Goal: Answer question/provide support

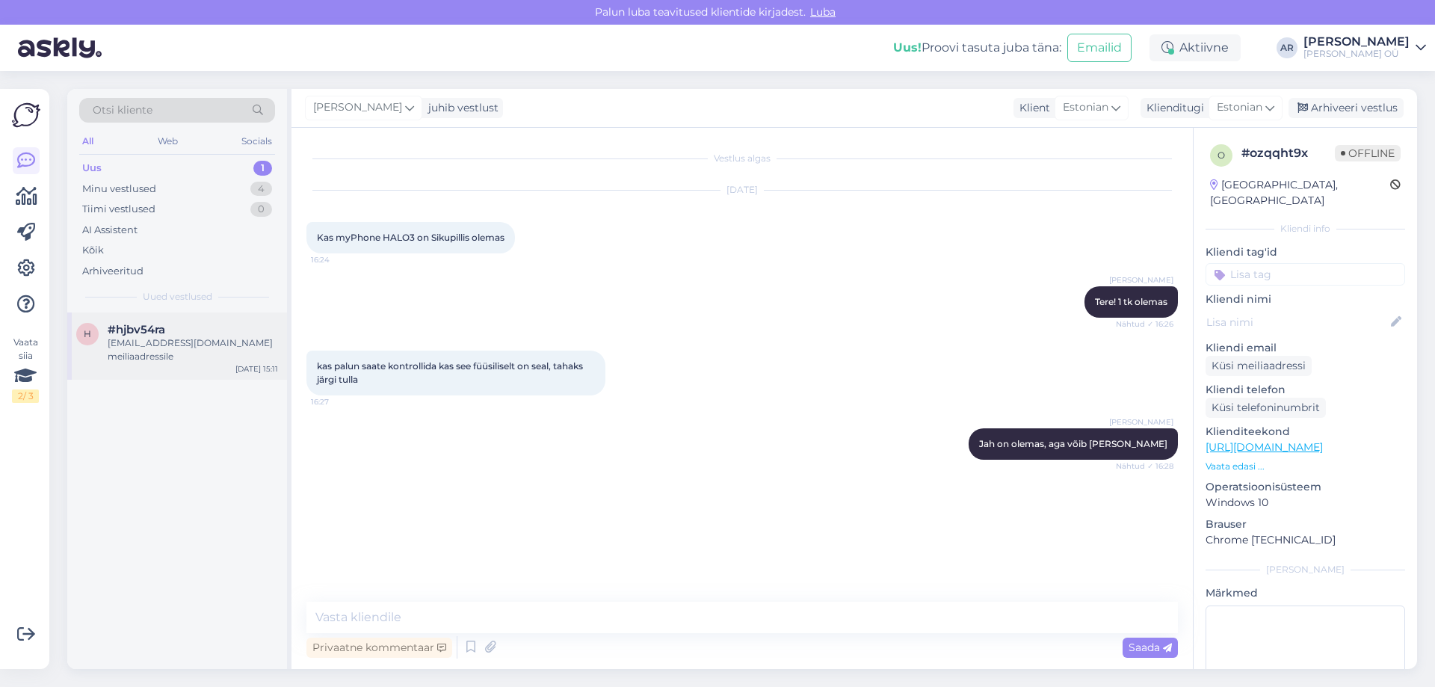
click at [173, 361] on div "h #hjbv54ra [EMAIL_ADDRESS][DOMAIN_NAME] meiliaadressile [DATE] 15:11" at bounding box center [177, 345] width 220 height 67
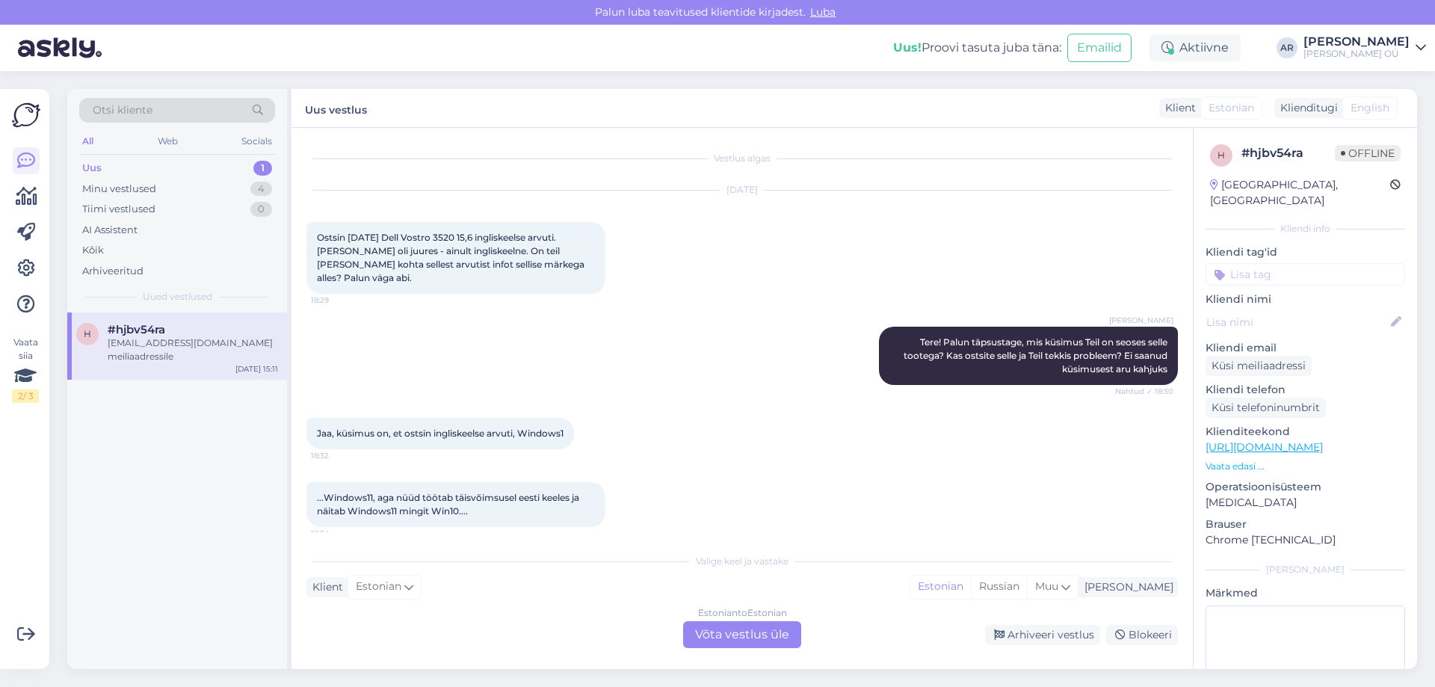
scroll to position [673, 0]
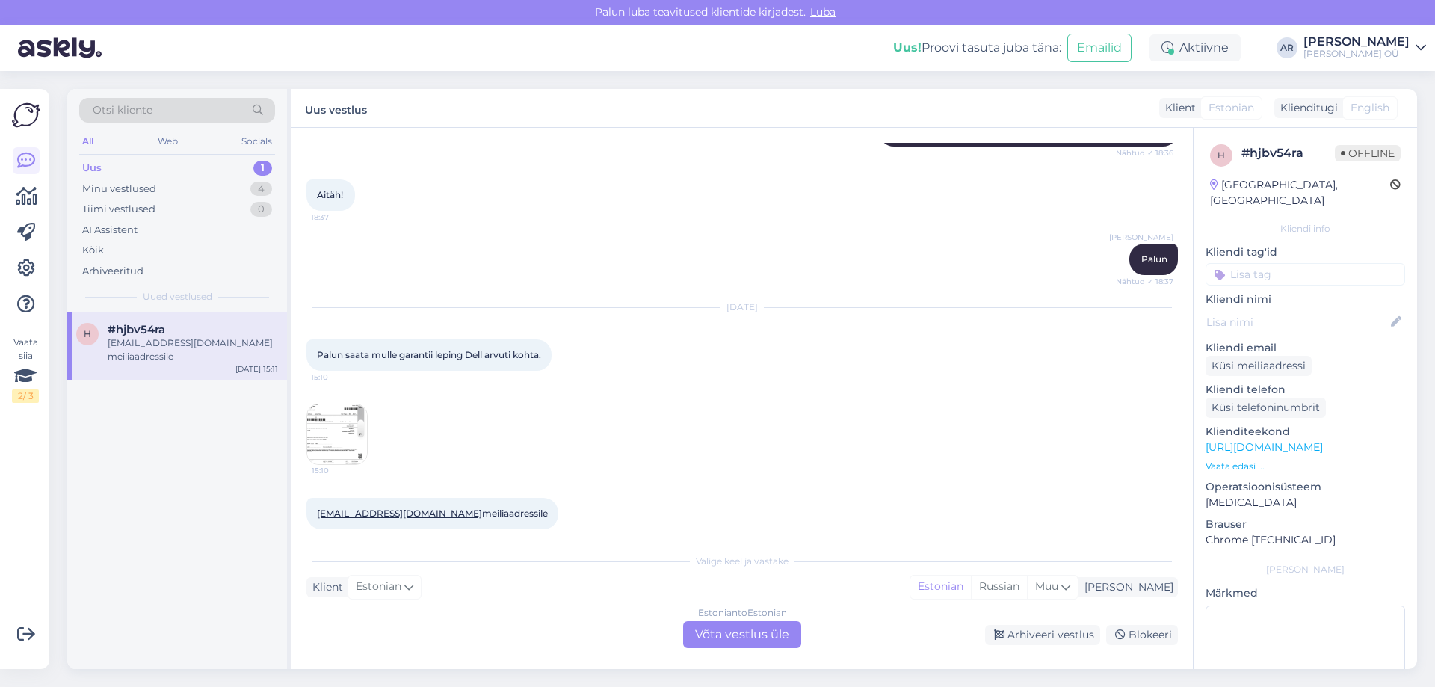
click at [331, 418] on img at bounding box center [337, 434] width 60 height 60
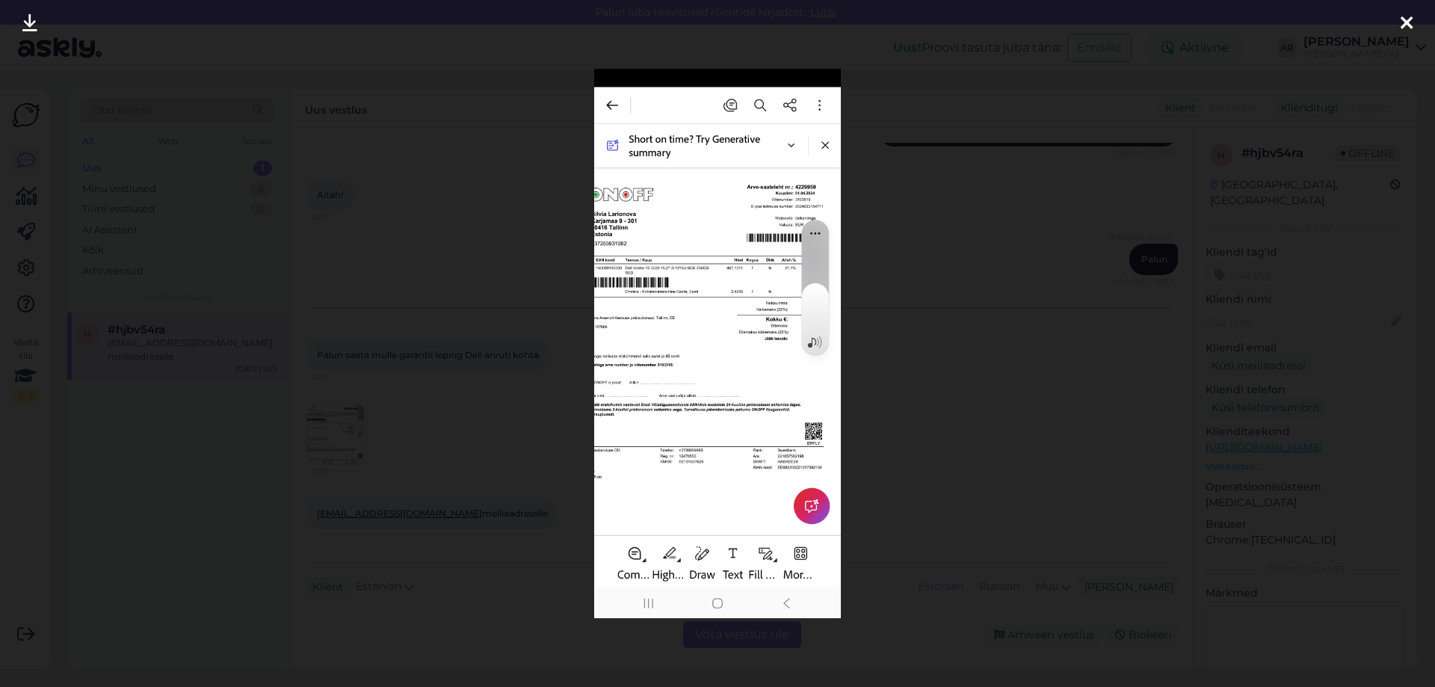
click at [751, 278] on img at bounding box center [717, 343] width 247 height 549
click at [871, 175] on div at bounding box center [717, 343] width 1435 height 687
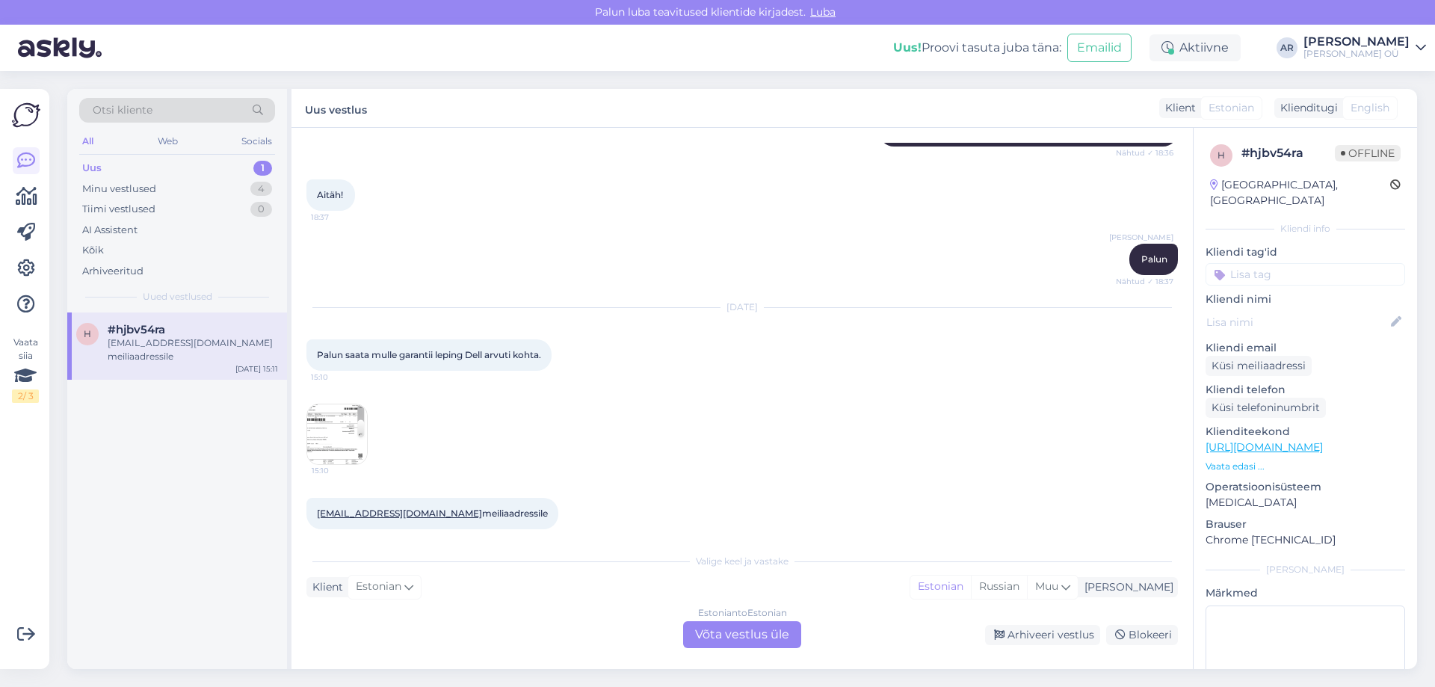
click at [750, 629] on div "Estonian to Estonian Võta vestlus üle" at bounding box center [742, 634] width 118 height 27
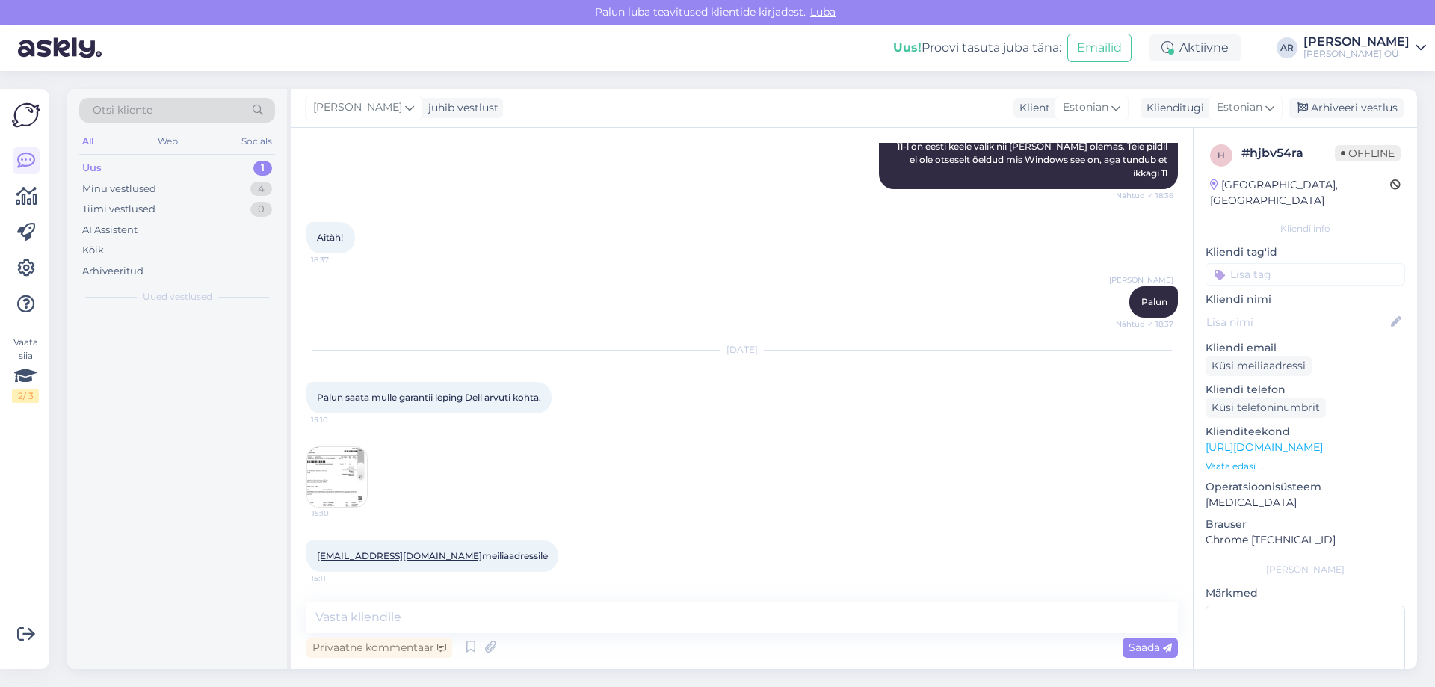
scroll to position [617, 0]
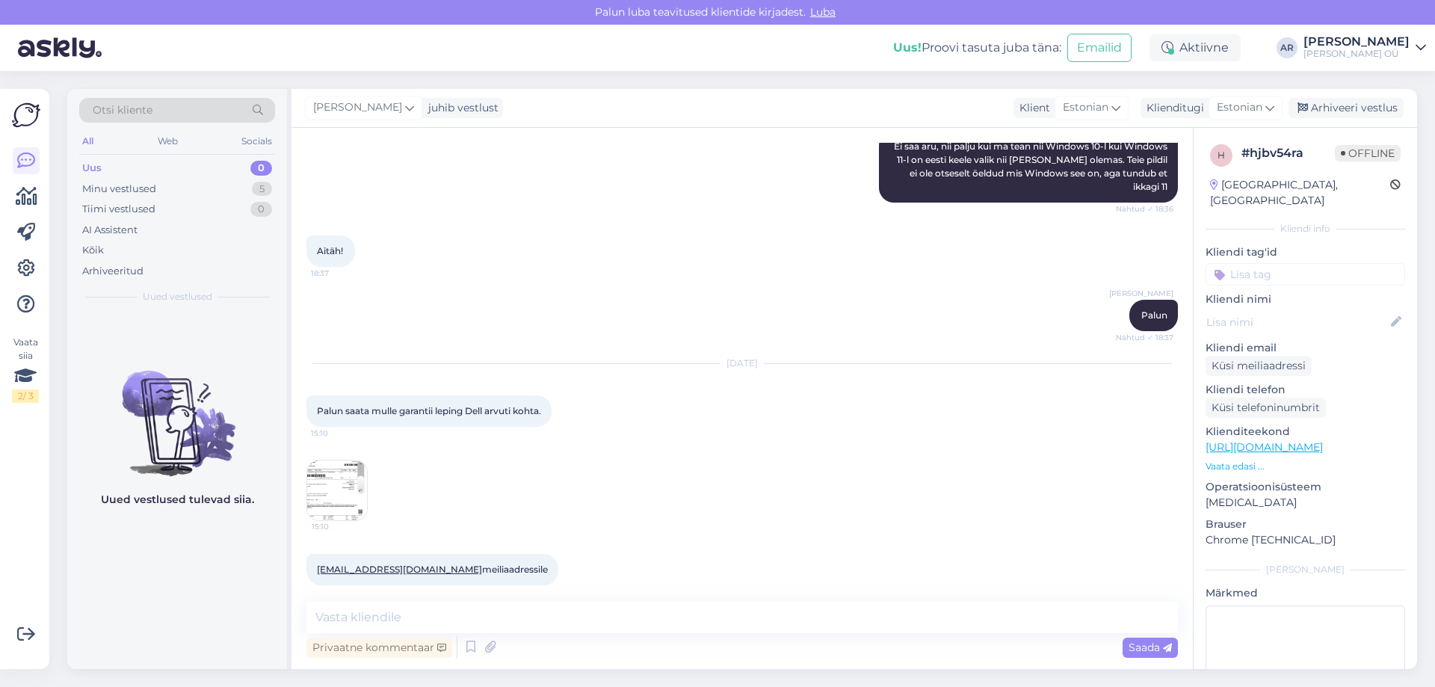
click at [326, 472] on img at bounding box center [337, 490] width 60 height 60
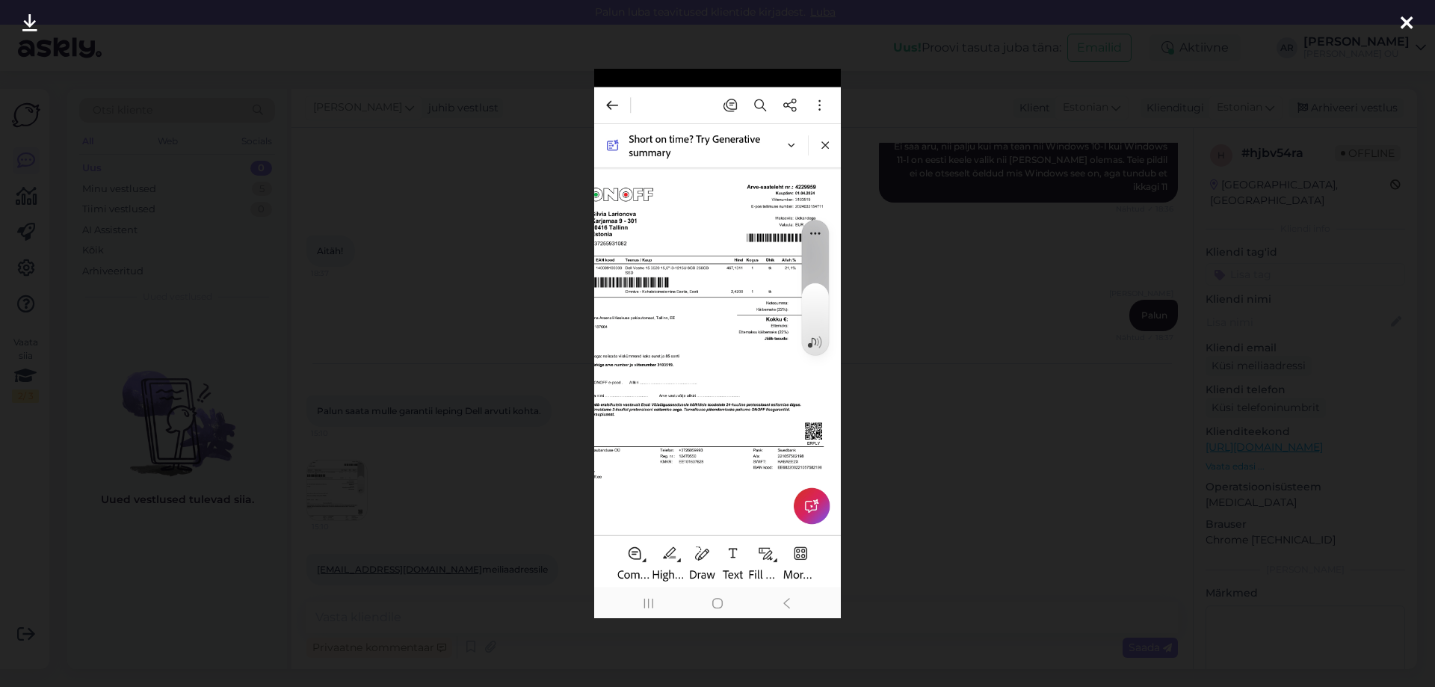
click at [941, 129] on div at bounding box center [717, 343] width 1435 height 687
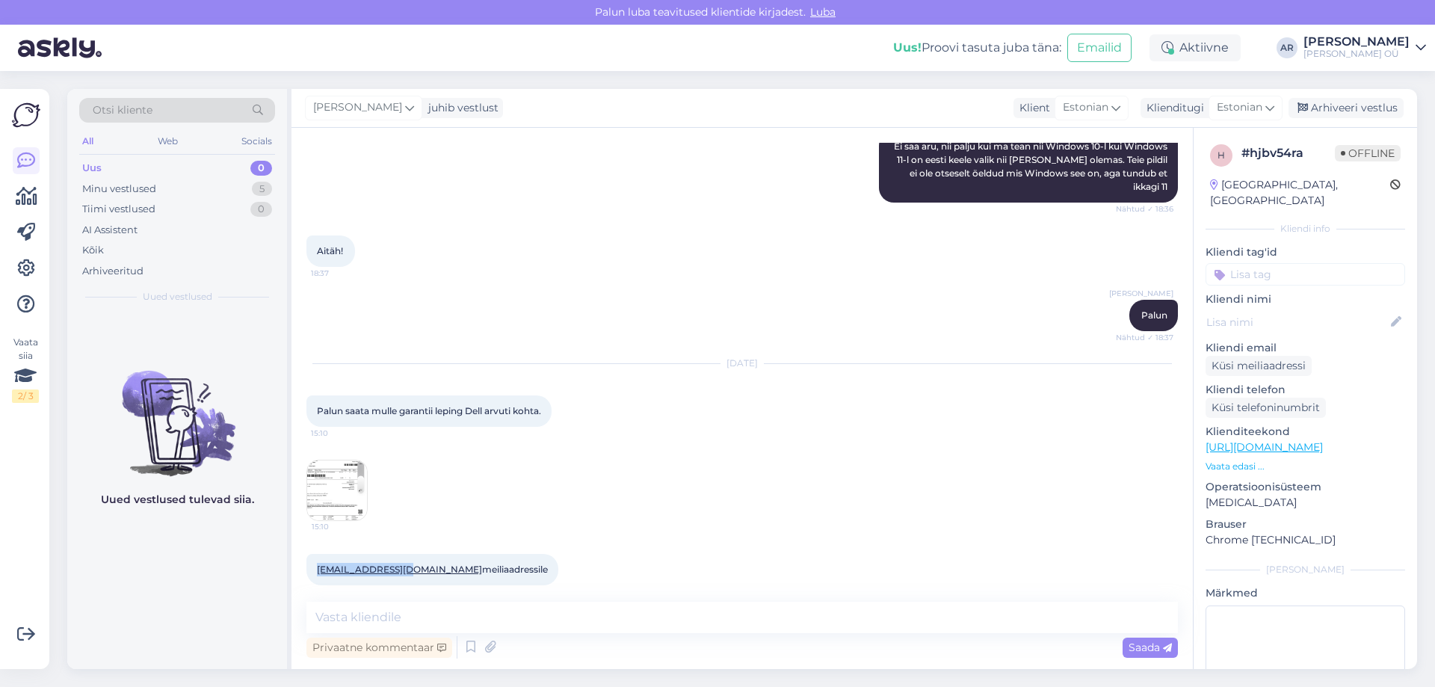
drag, startPoint x: 308, startPoint y: 556, endPoint x: 390, endPoint y: 558, distance: 82.2
click at [390, 558] on div "[EMAIL_ADDRESS][DOMAIN_NAME] meiliaadressile 15:11" at bounding box center [432, 569] width 252 height 31
copy link "[EMAIL_ADDRESS][DOMAIN_NAME]"
click at [1344, 110] on div "Arhiveeri vestlus" at bounding box center [1345, 108] width 115 height 20
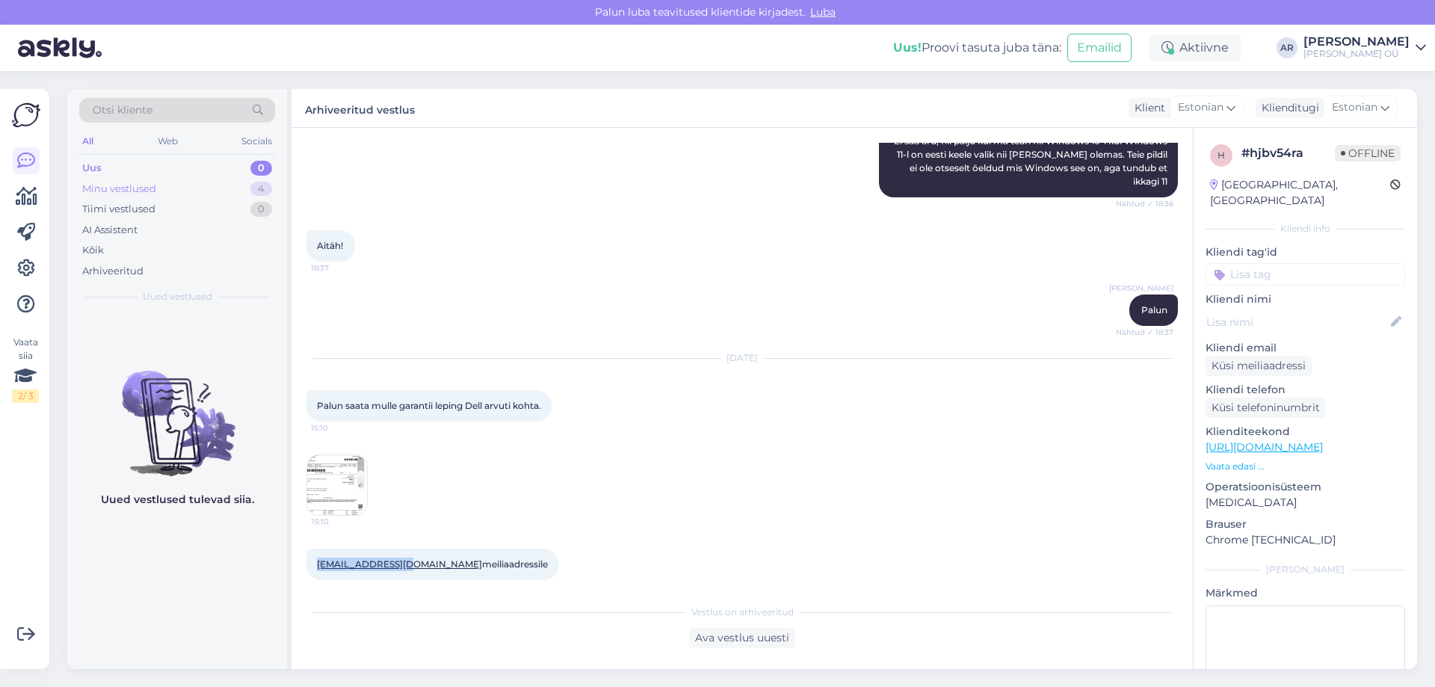
click at [190, 195] on div "Minu vestlused 4" at bounding box center [177, 189] width 196 height 21
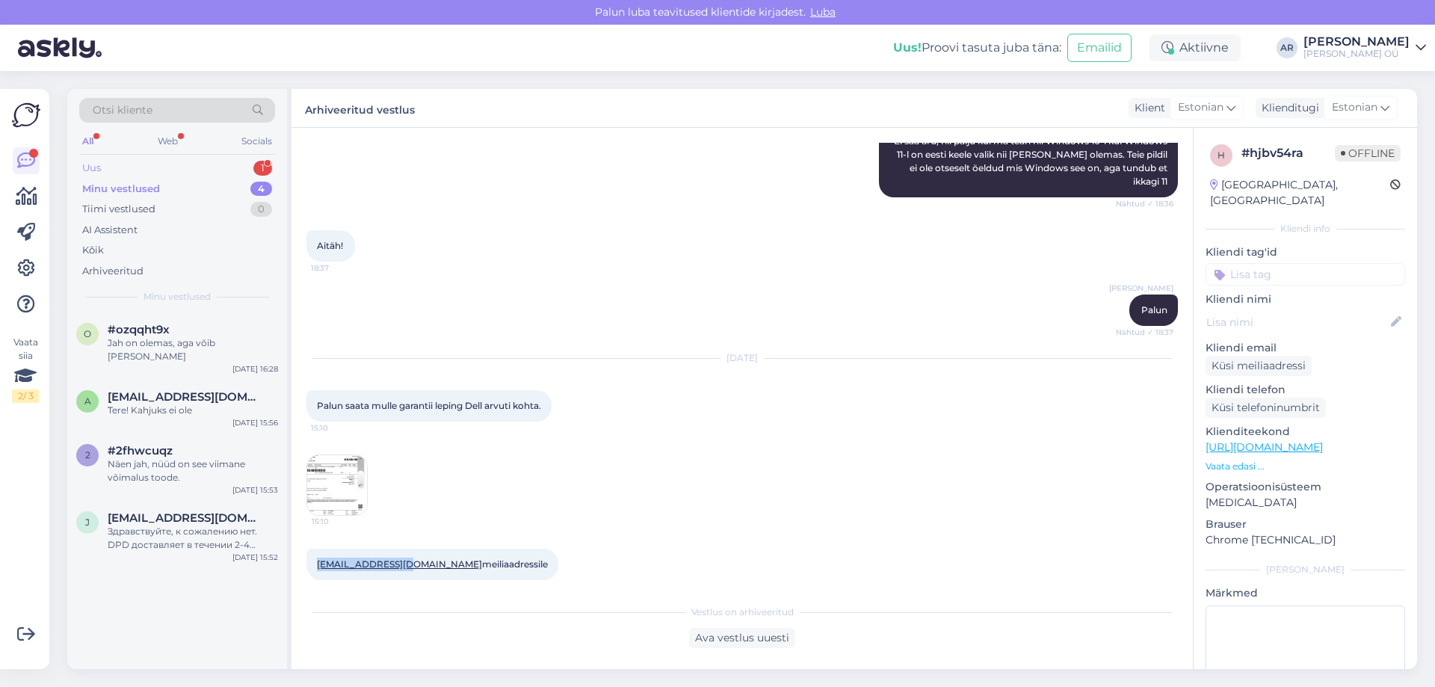
click at [194, 176] on div "Uus 1" at bounding box center [177, 168] width 196 height 21
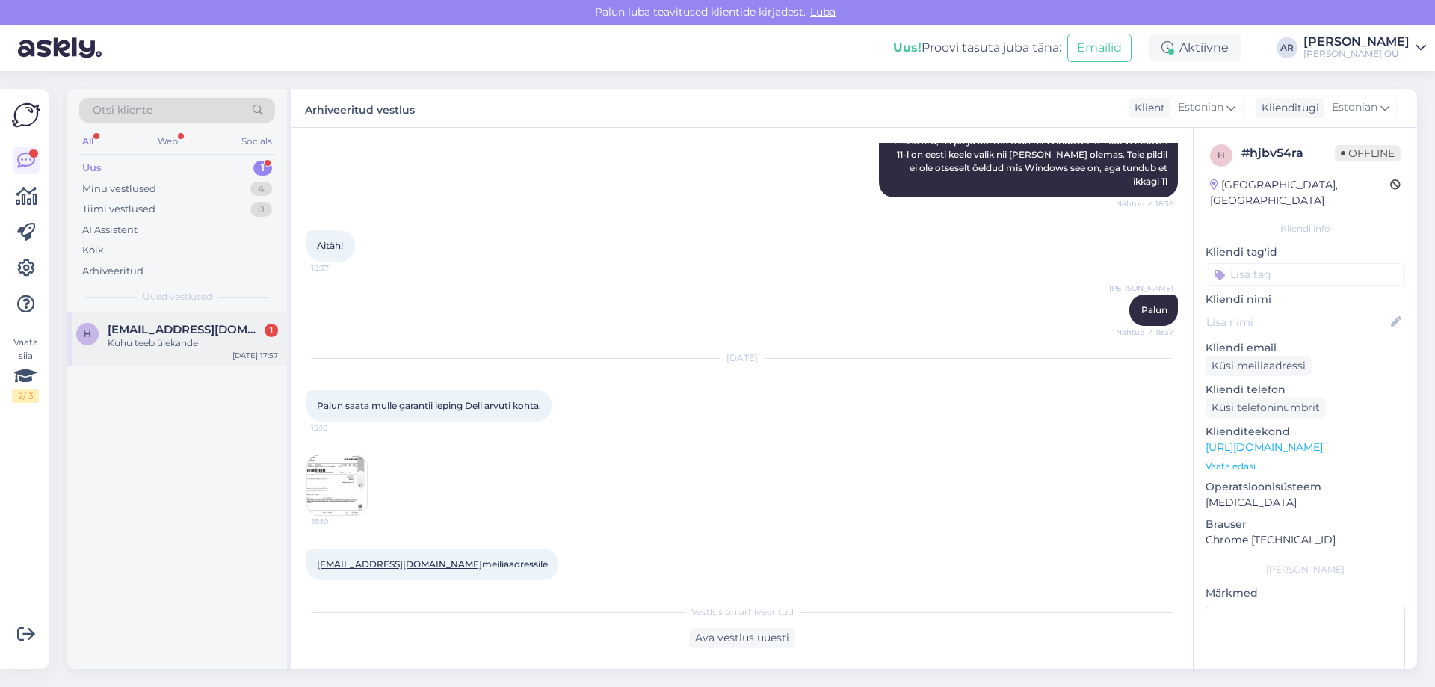
click at [213, 352] on div "h [EMAIL_ADDRESS][DOMAIN_NAME] 1 Kuhu teeb ülekande [DATE] 17:57" at bounding box center [177, 339] width 220 height 54
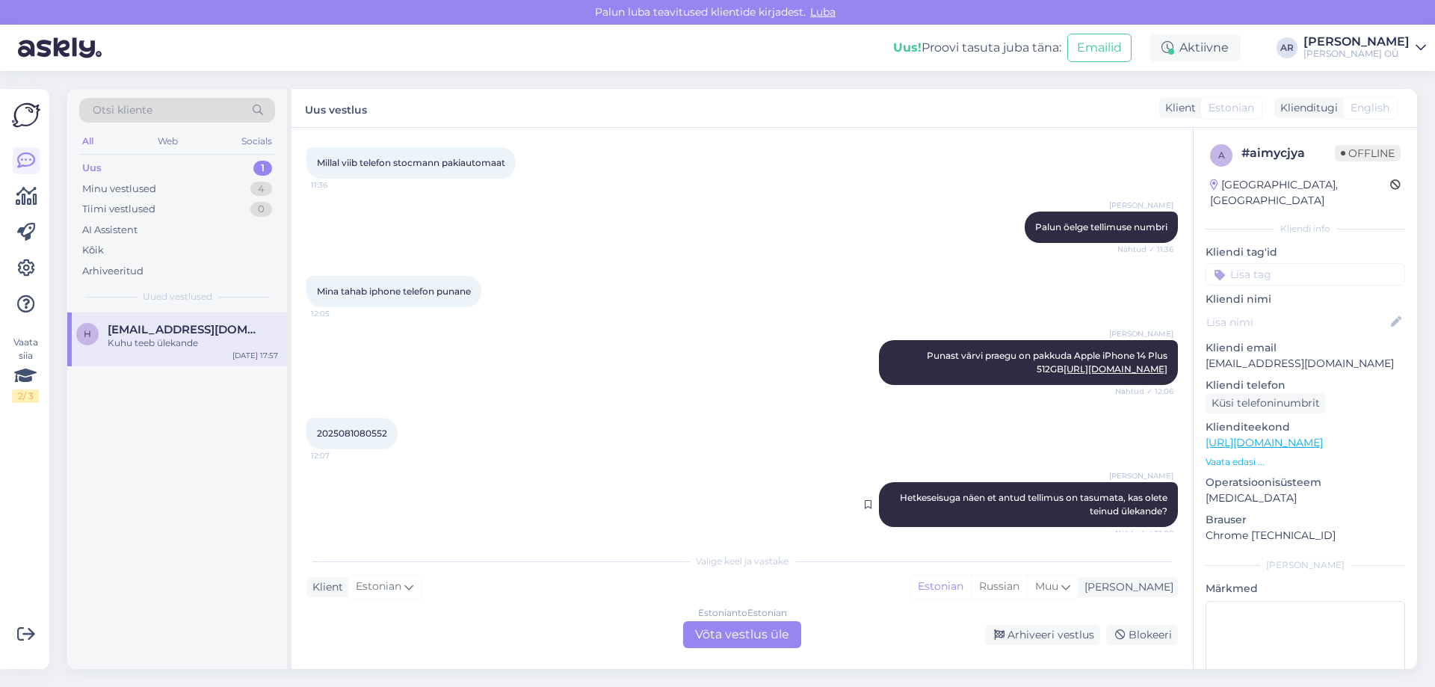
scroll to position [1727, 0]
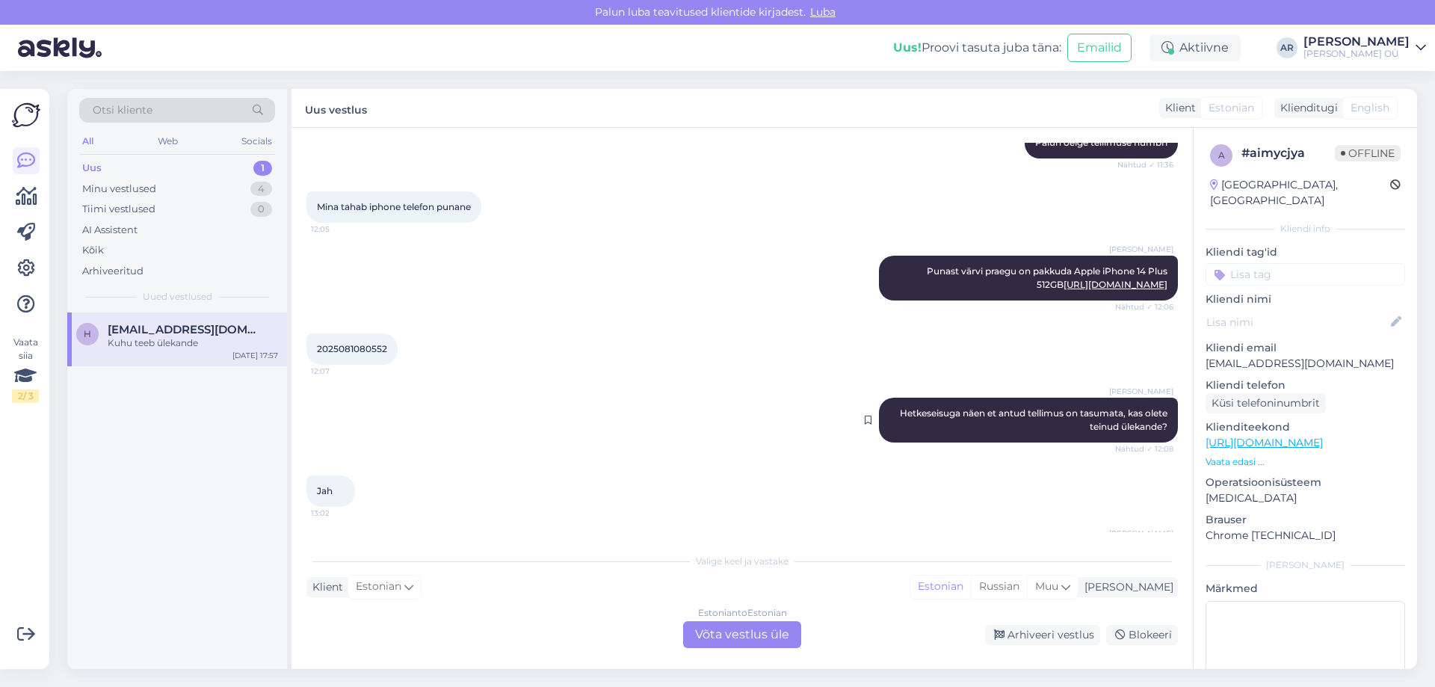
drag, startPoint x: 945, startPoint y: 435, endPoint x: 1066, endPoint y: 442, distance: 122.0
click at [1066, 442] on div "[PERSON_NAME] Hetkeseisuga näen et antud tellimus on tasumata, kas olete teinud…" at bounding box center [1028, 420] width 299 height 45
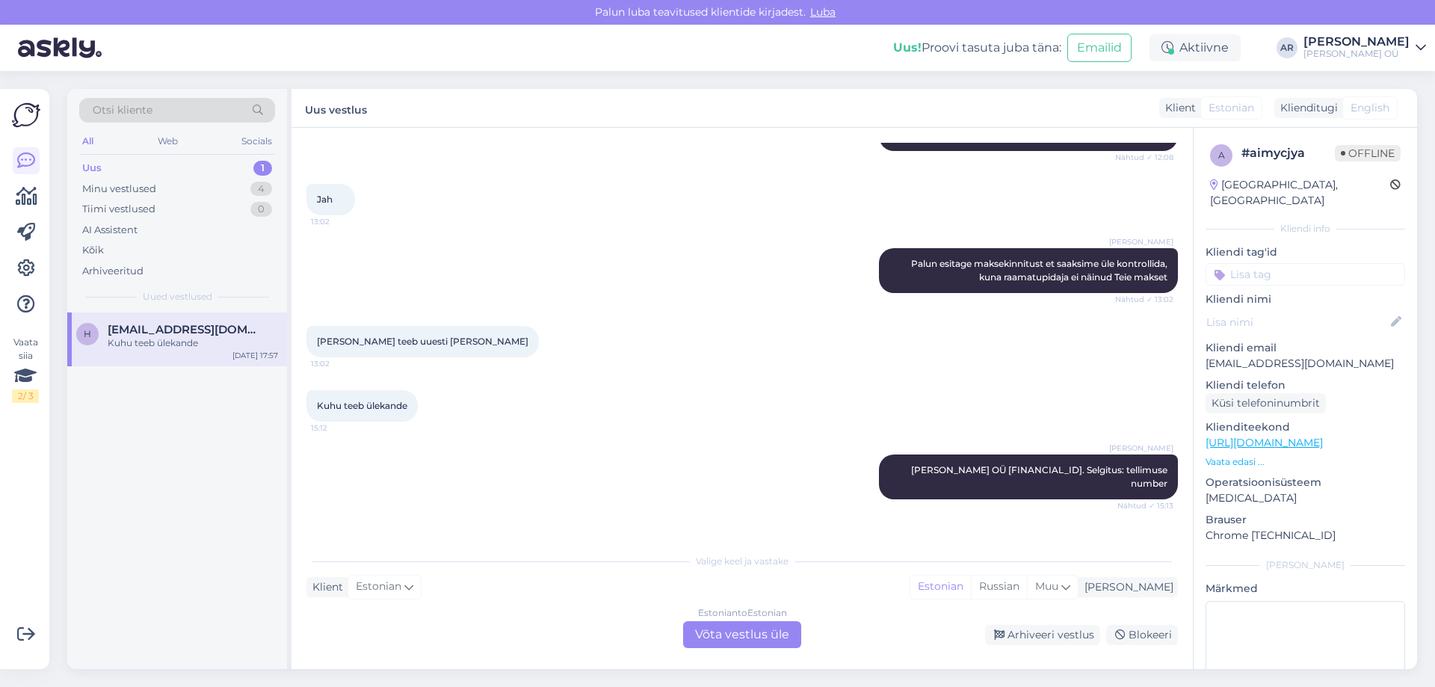
scroll to position [2026, 0]
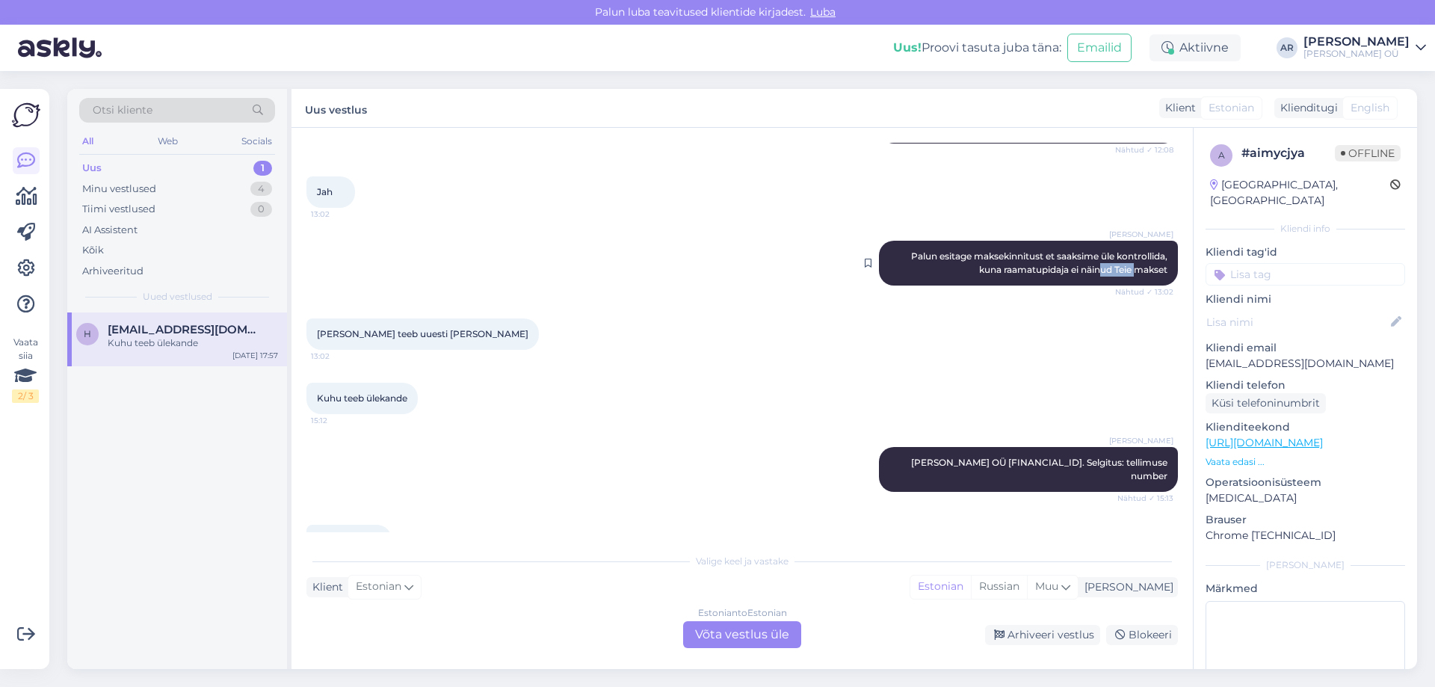
drag, startPoint x: 1125, startPoint y: 285, endPoint x: 1083, endPoint y: 281, distance: 42.0
click at [1083, 275] on span "Palun esitage maksekinnitust et saaksime üle kontrollida, kuna raamatupidaja ei…" at bounding box center [1040, 262] width 259 height 25
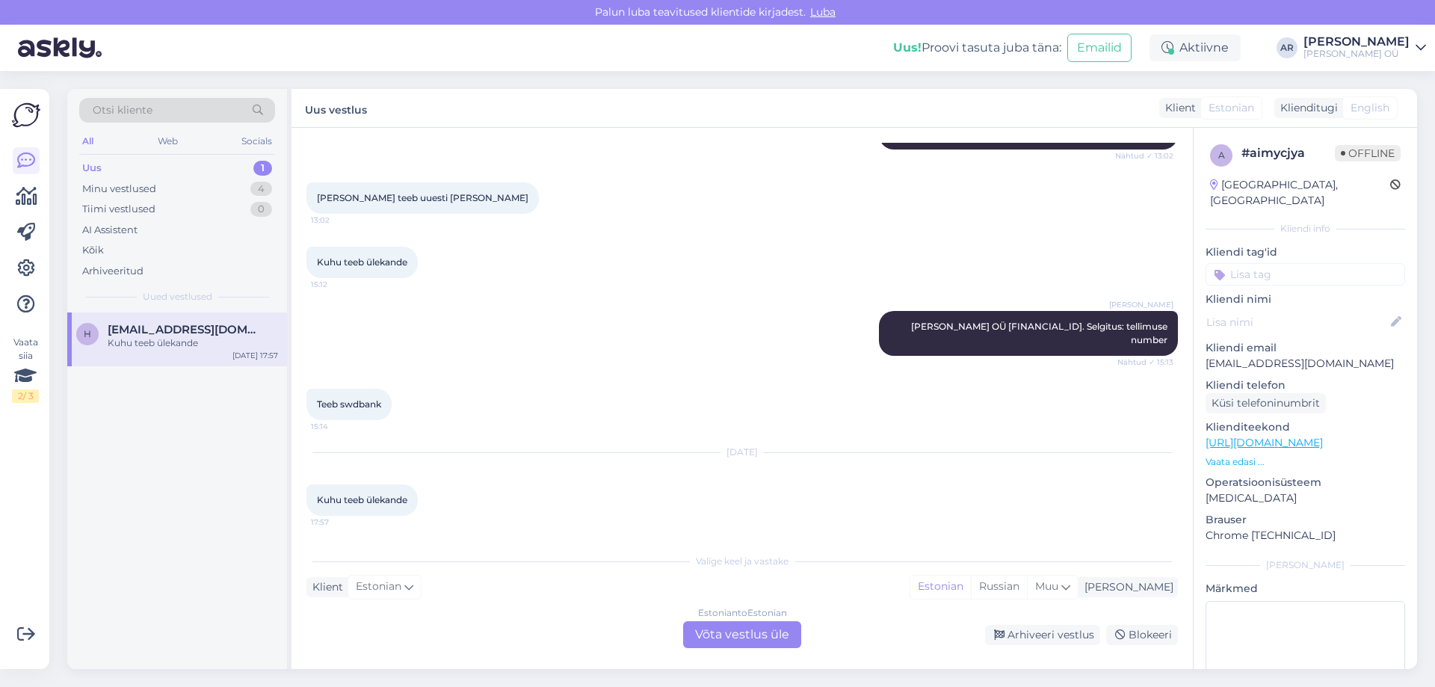
click at [769, 637] on div "Estonian to Estonian Võta vestlus üle" at bounding box center [742, 634] width 118 height 27
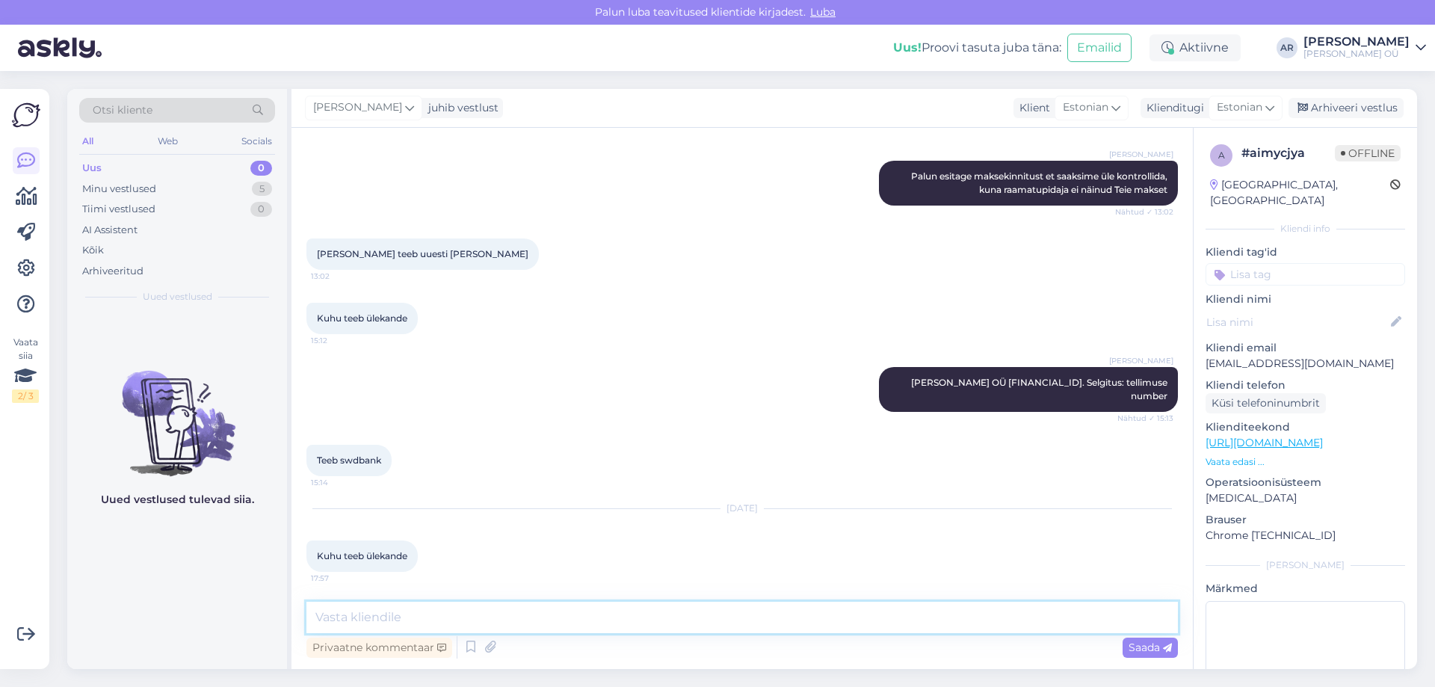
click at [622, 616] on textarea at bounding box center [741, 617] width 871 height 31
type textarea "Tere! Kuidas saame aidata?"
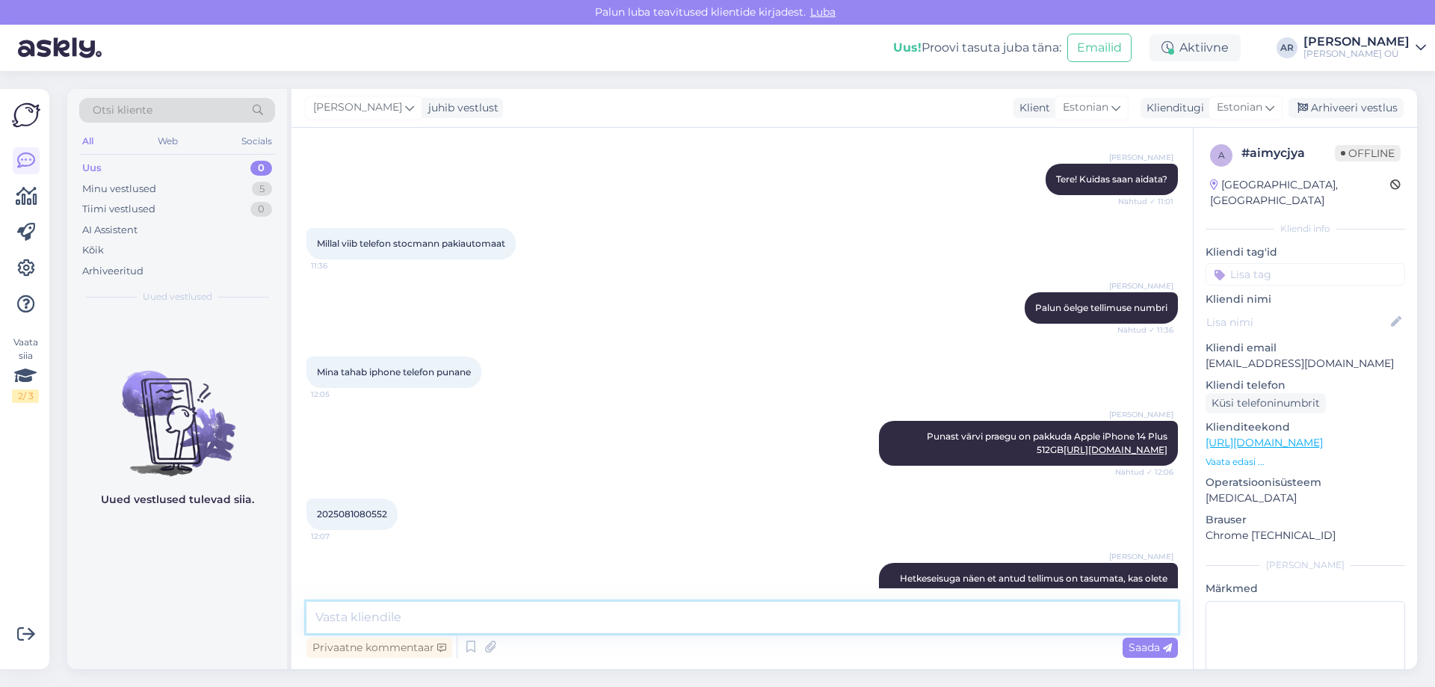
scroll to position [1586, 0]
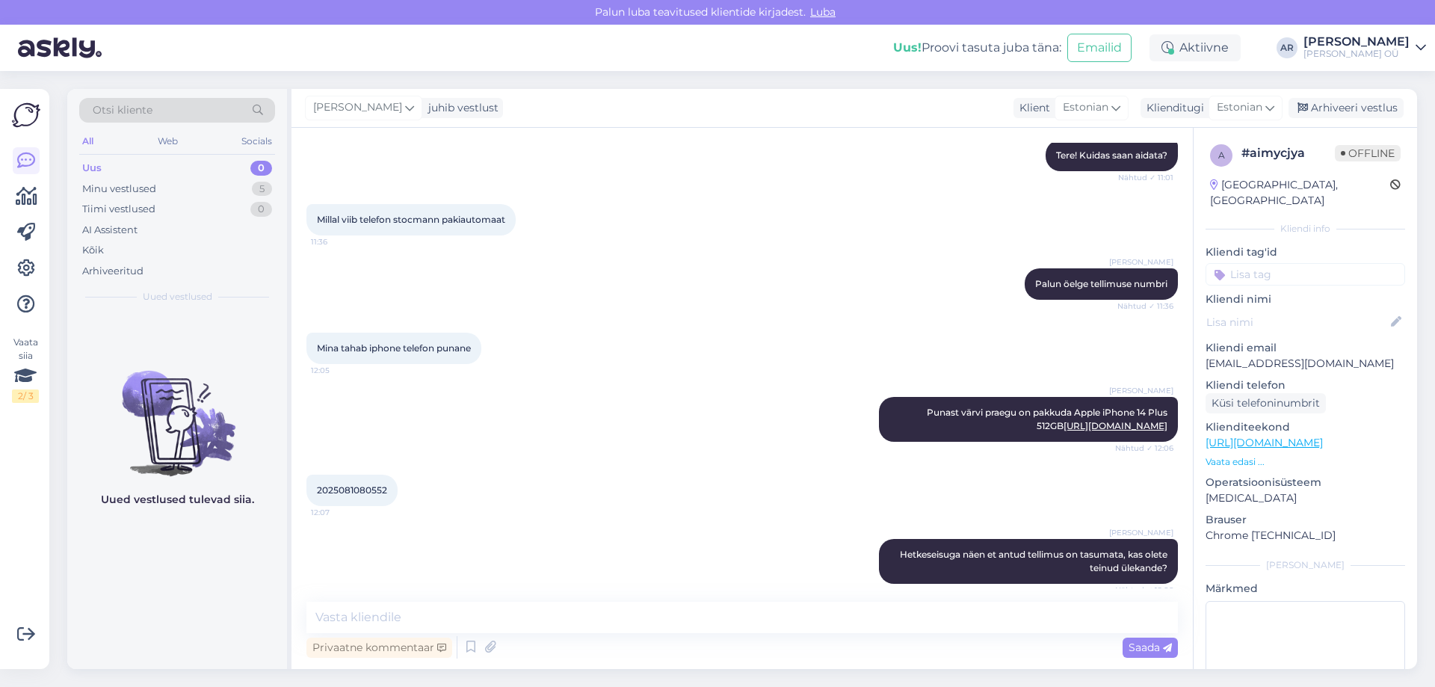
click at [1275, 356] on p "[EMAIL_ADDRESS][DOMAIN_NAME]" at bounding box center [1305, 364] width 200 height 16
click at [1274, 356] on p "[EMAIL_ADDRESS][DOMAIN_NAME]" at bounding box center [1305, 364] width 200 height 16
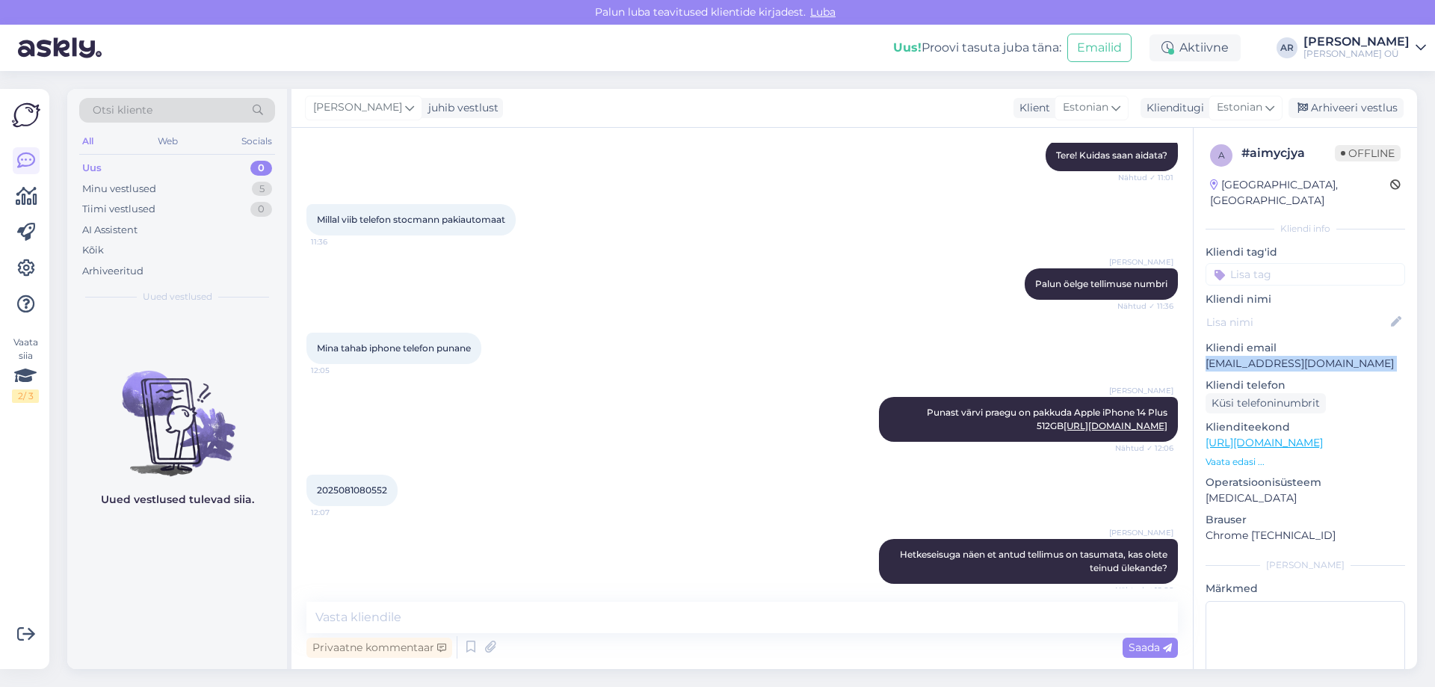
click at [1274, 356] on p "[EMAIL_ADDRESS][DOMAIN_NAME]" at bounding box center [1305, 364] width 200 height 16
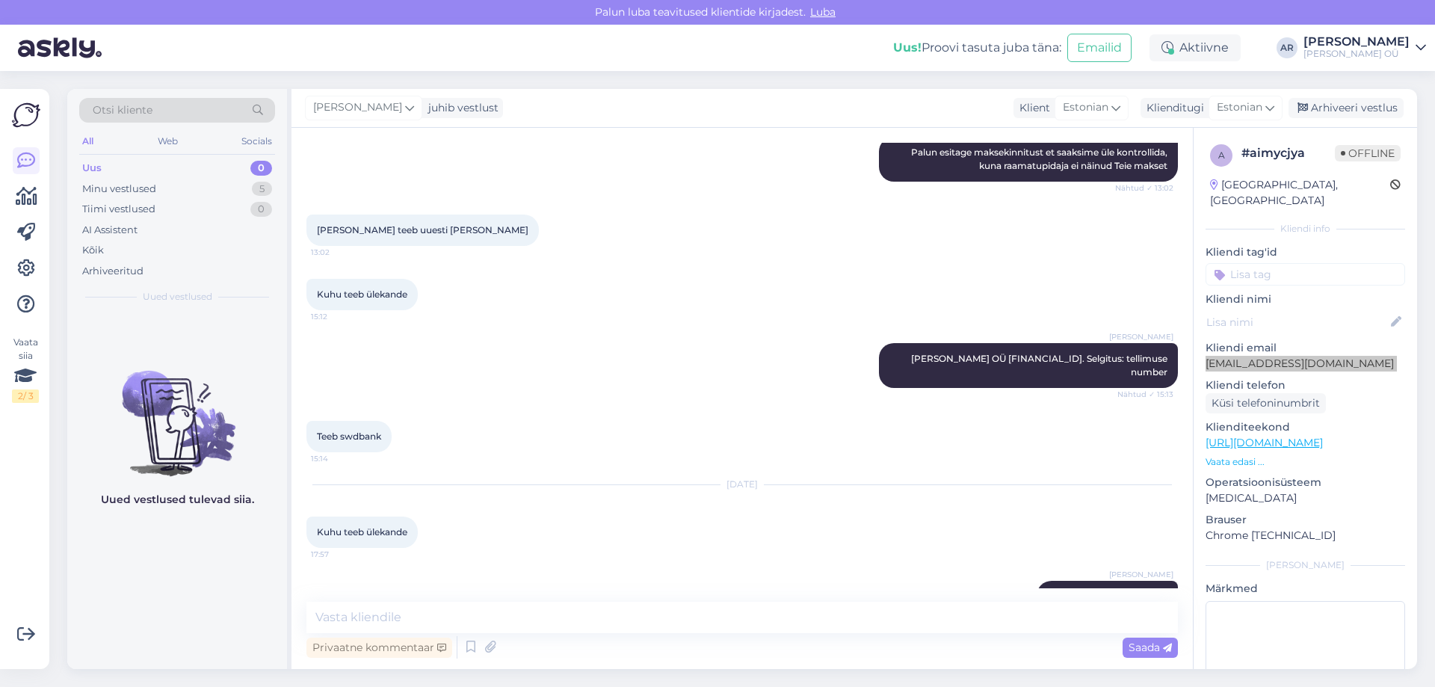
scroll to position [2183, 0]
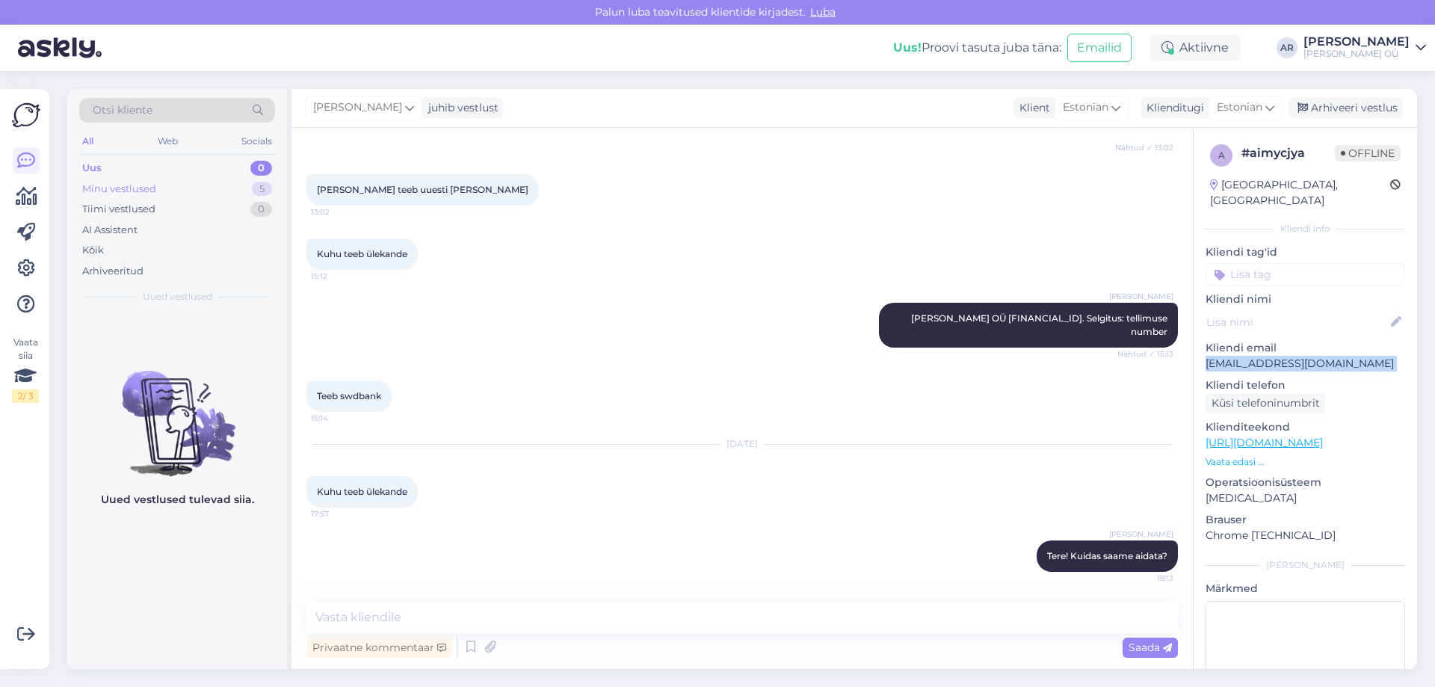
click at [212, 188] on div "Minu vestlused 5" at bounding box center [177, 189] width 196 height 21
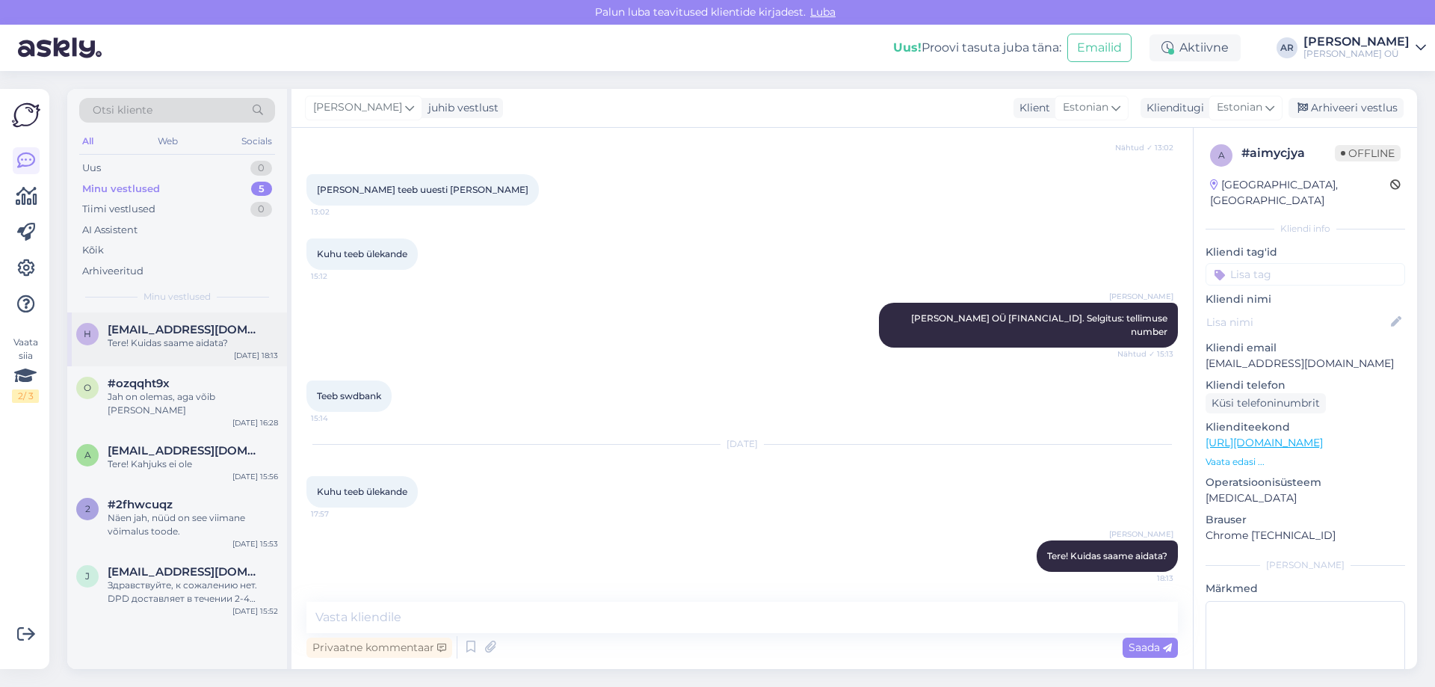
click at [227, 329] on span "[EMAIL_ADDRESS][DOMAIN_NAME]" at bounding box center [185, 329] width 155 height 13
click at [1367, 114] on div "Arhiveeri vestlus" at bounding box center [1345, 108] width 115 height 20
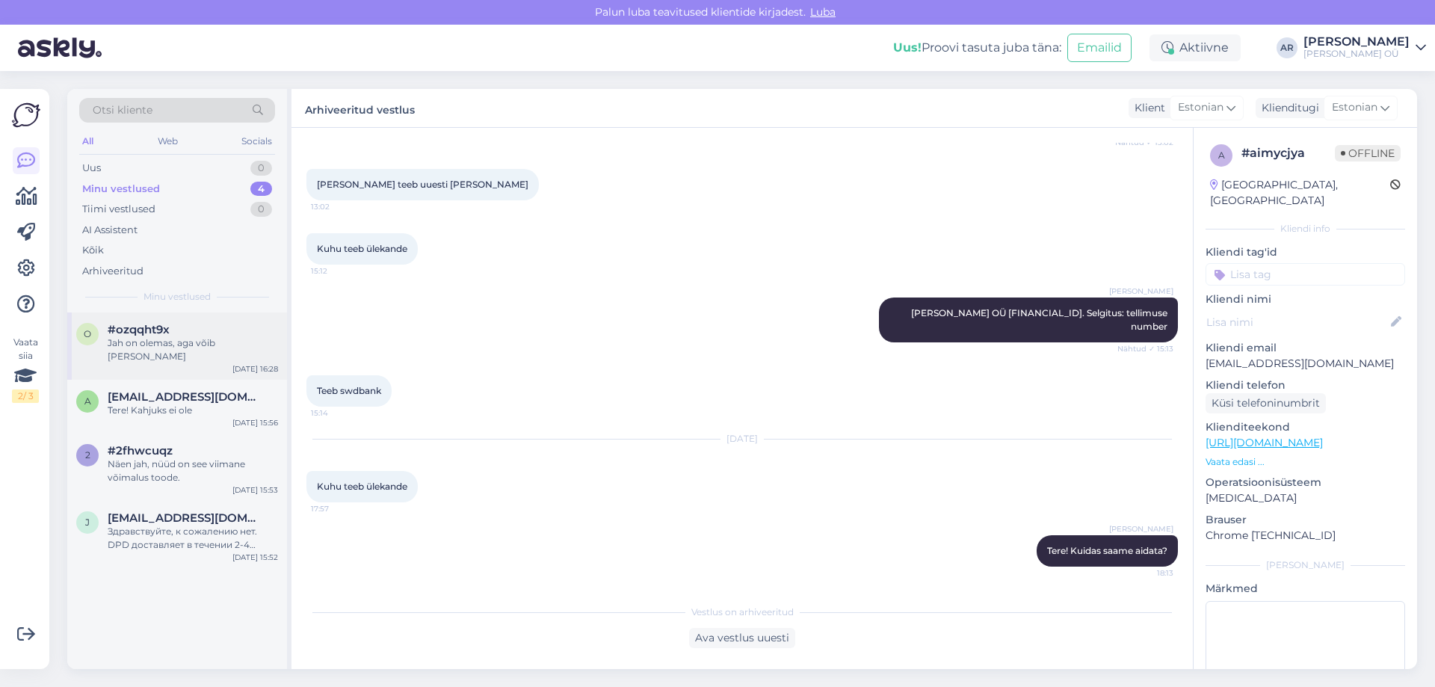
drag, startPoint x: 214, startPoint y: 323, endPoint x: 217, endPoint y: 333, distance: 11.1
click at [213, 326] on div "#ozqqht9x" at bounding box center [193, 329] width 170 height 13
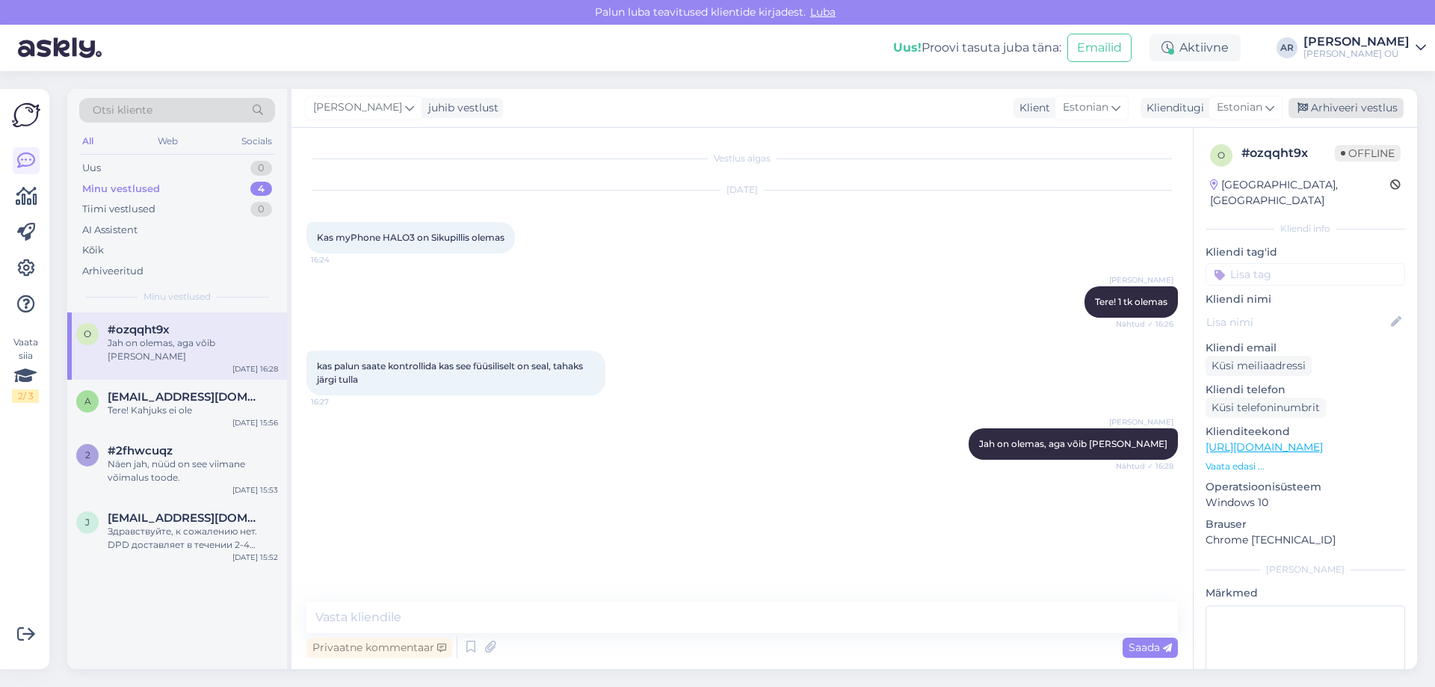
click at [1341, 105] on div "Arhiveeri vestlus" at bounding box center [1345, 108] width 115 height 20
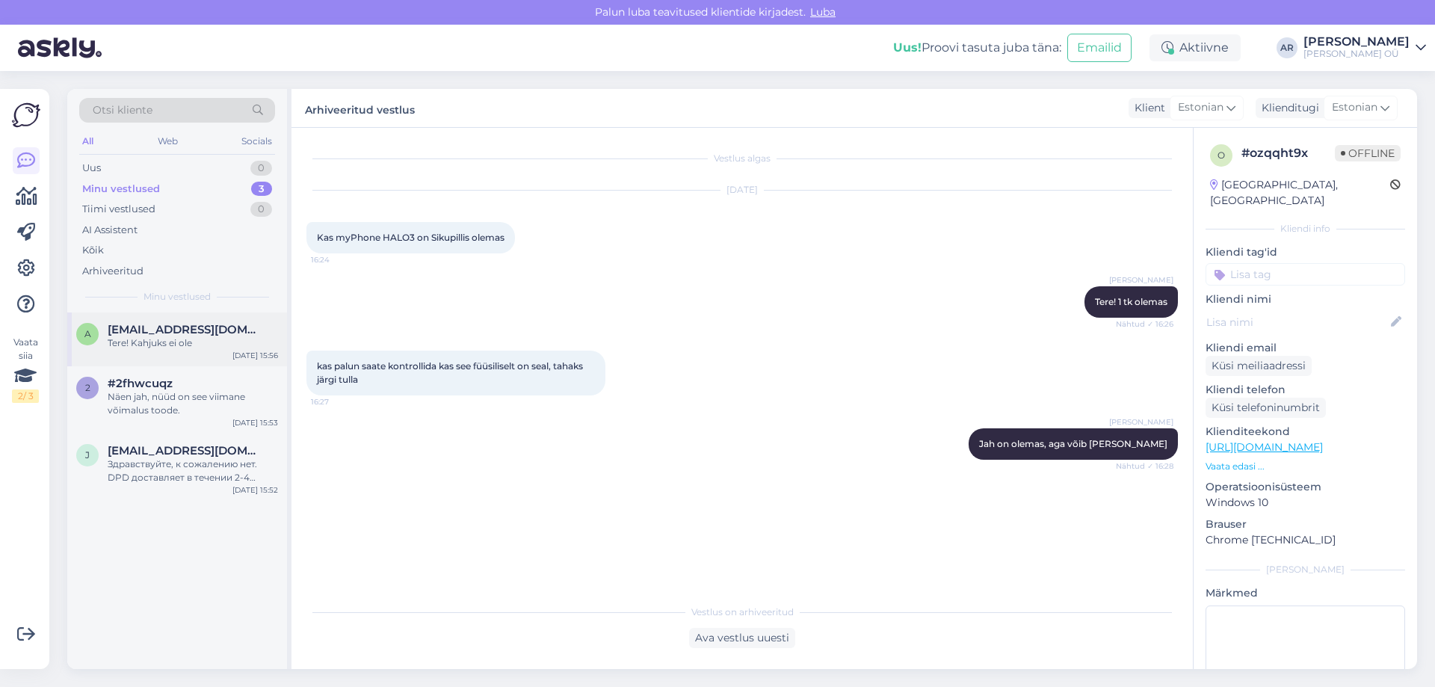
click at [203, 347] on div "Tere! Kahjuks ei ole" at bounding box center [193, 342] width 170 height 13
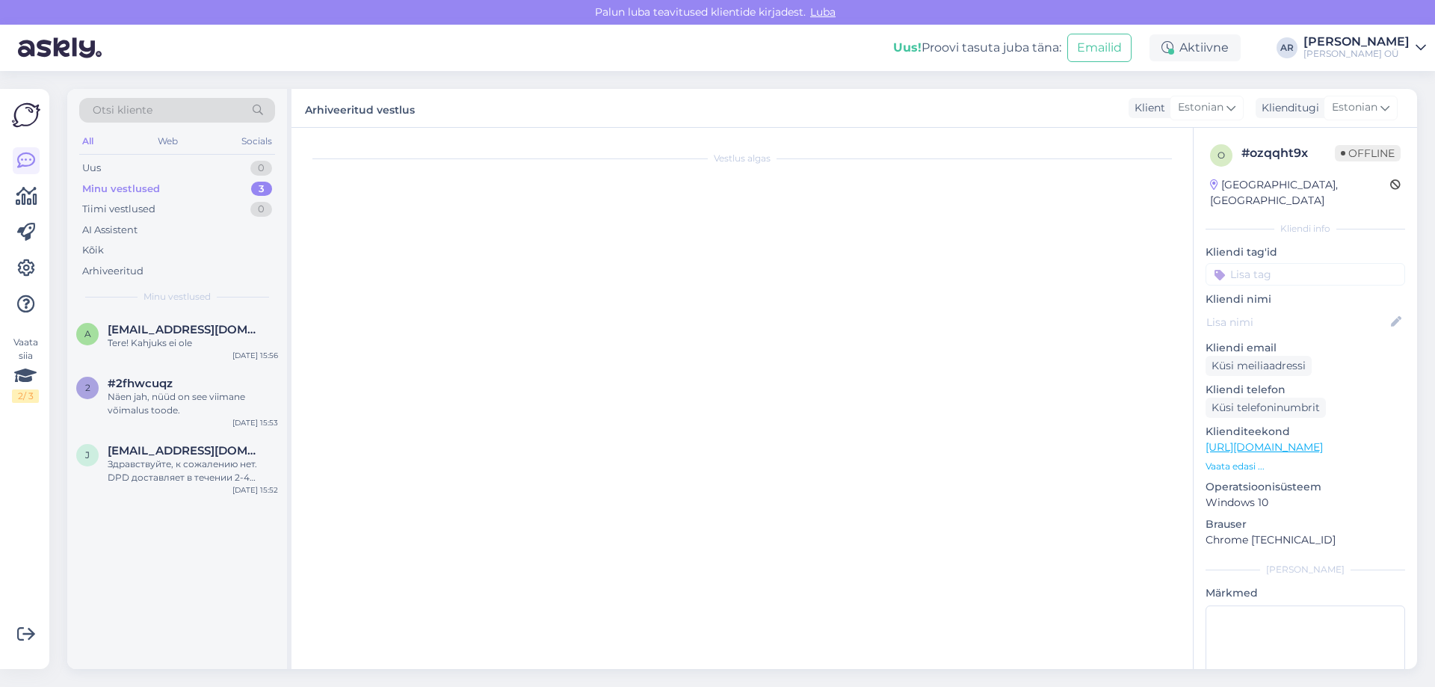
scroll to position [4253, 0]
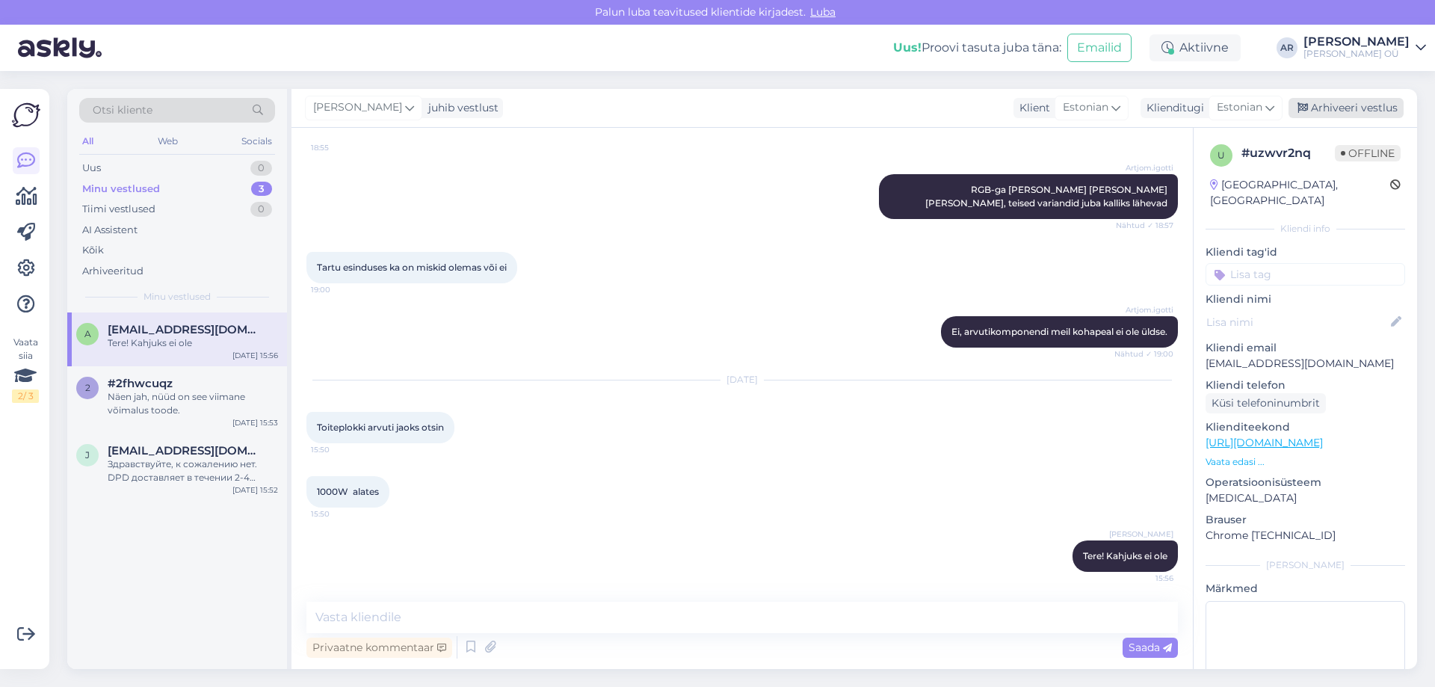
click at [1334, 101] on div "Arhiveeri vestlus" at bounding box center [1345, 108] width 115 height 20
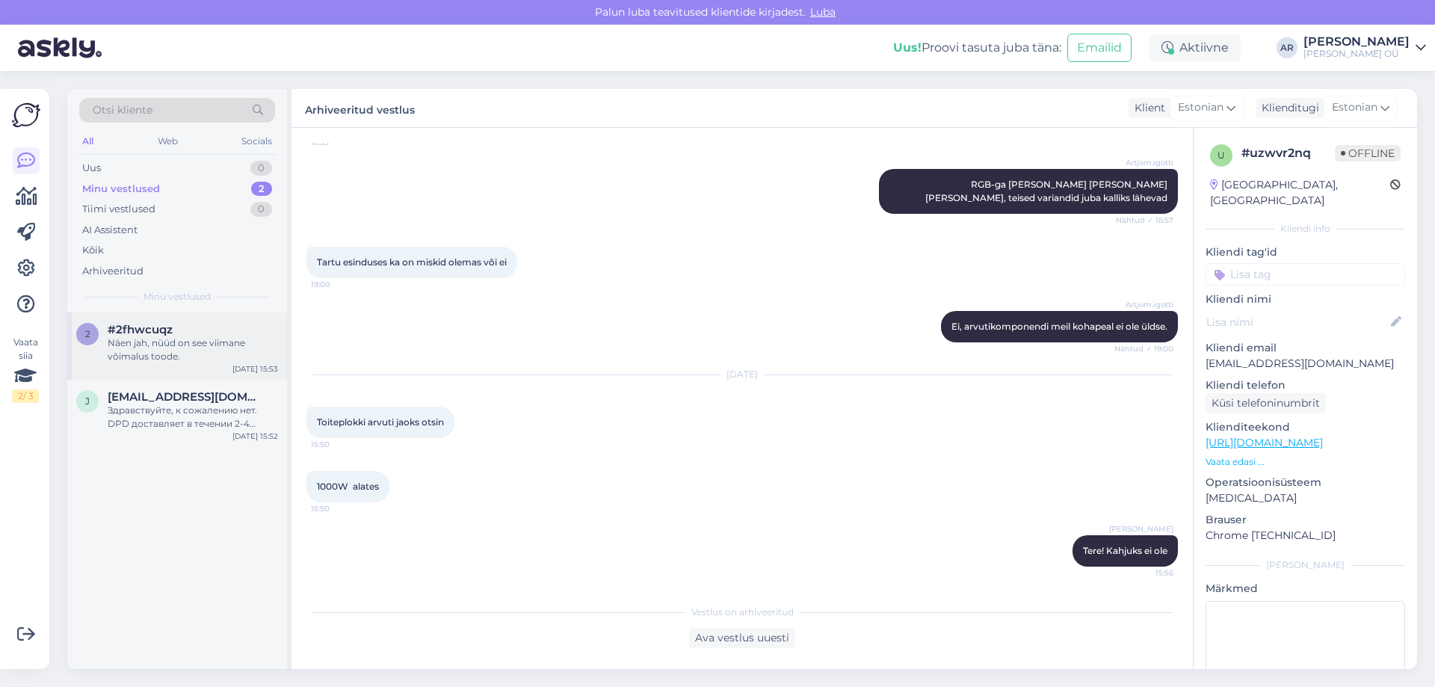
click at [178, 353] on div "Näen jah, nüüd on see viimane võimalus toode." at bounding box center [193, 349] width 170 height 27
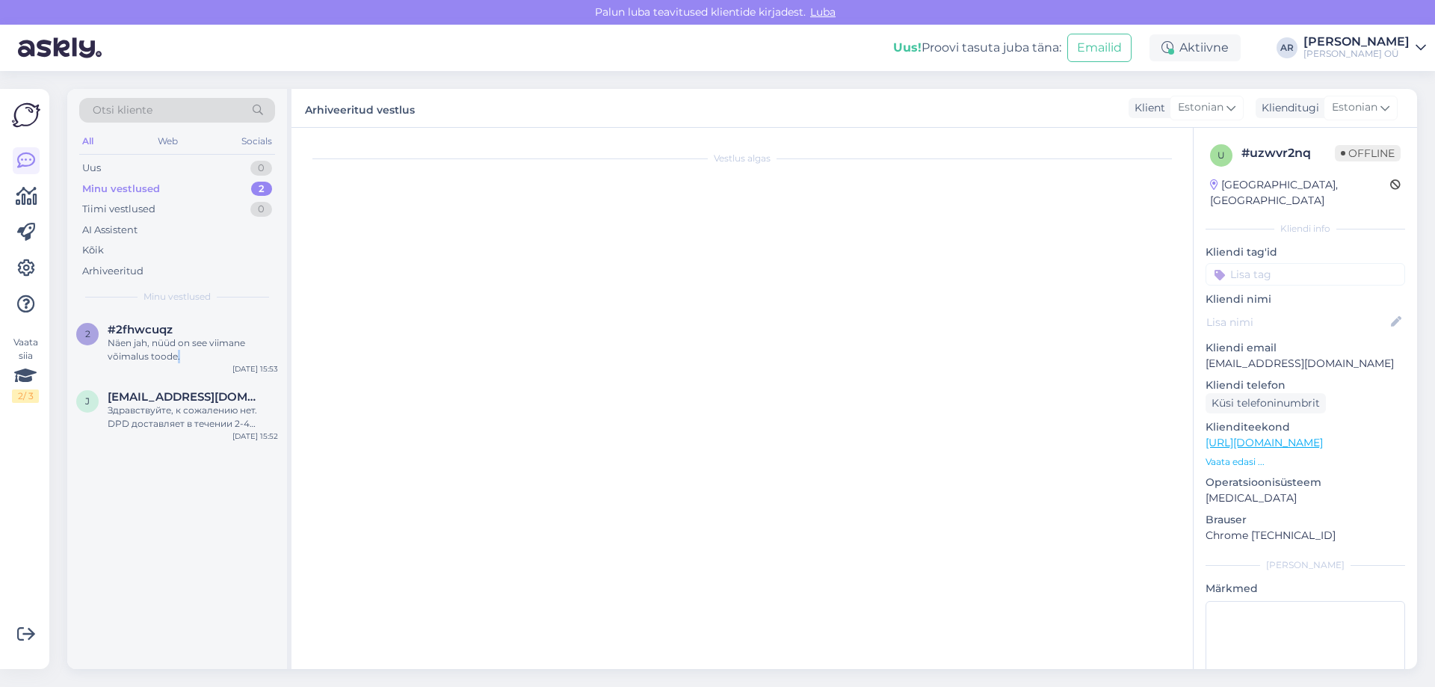
scroll to position [584, 0]
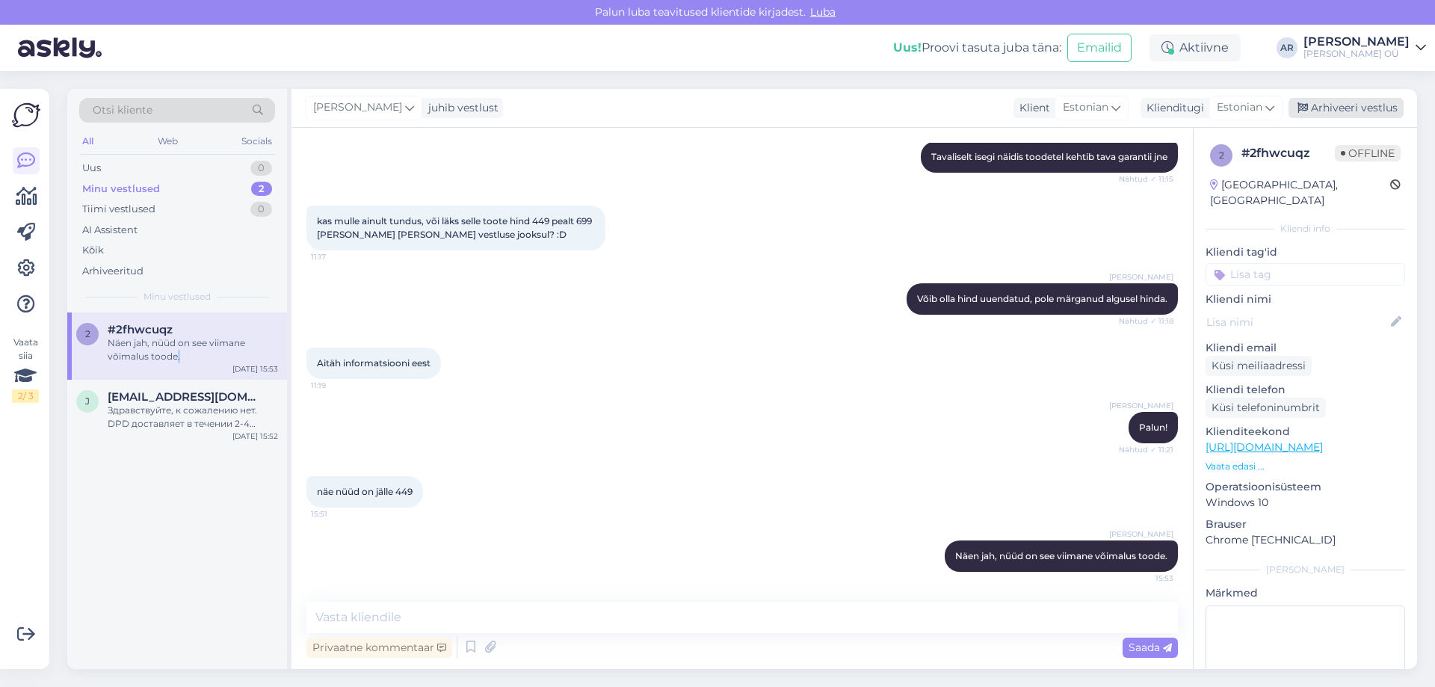
click at [1371, 115] on div "Arhiveeri vestlus" at bounding box center [1345, 108] width 115 height 20
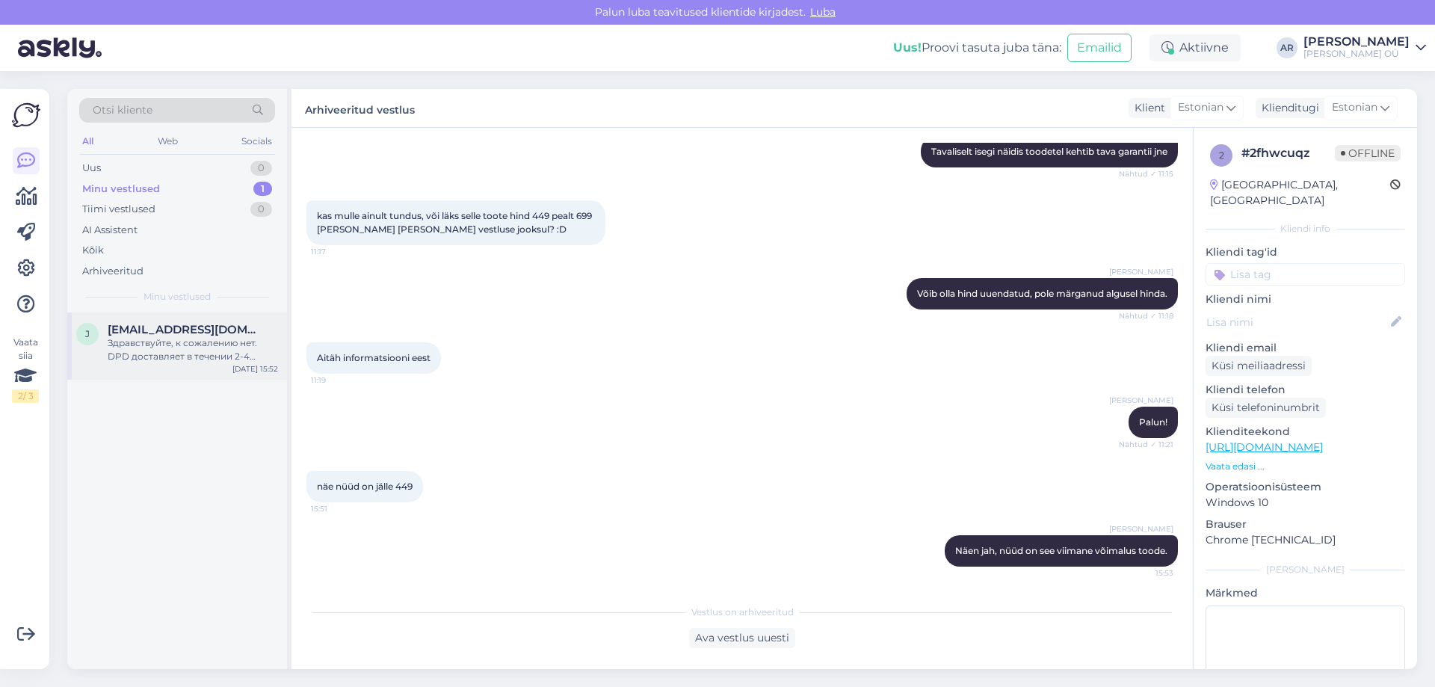
click at [188, 350] on div "Здравствуйте, к сожалению нет. DPD доставляет в течении 2-4 рабочих дней" at bounding box center [193, 349] width 170 height 27
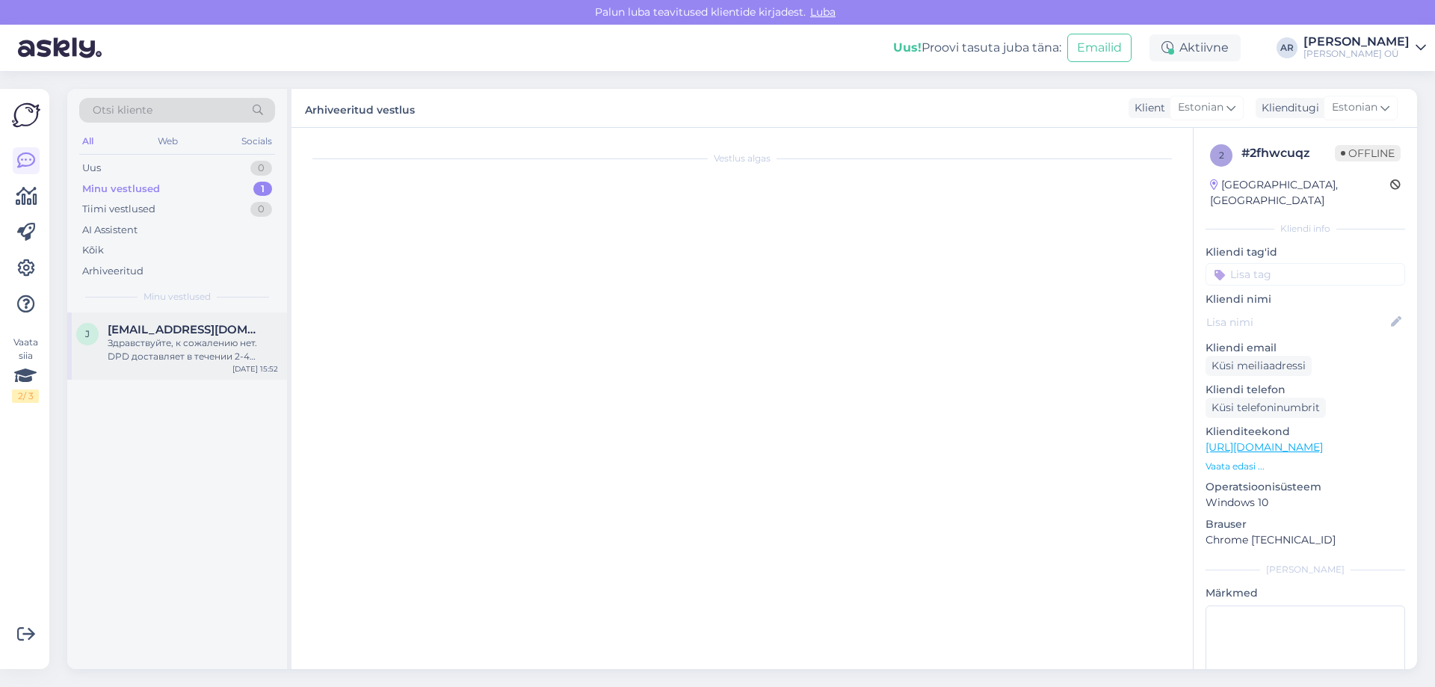
scroll to position [0, 0]
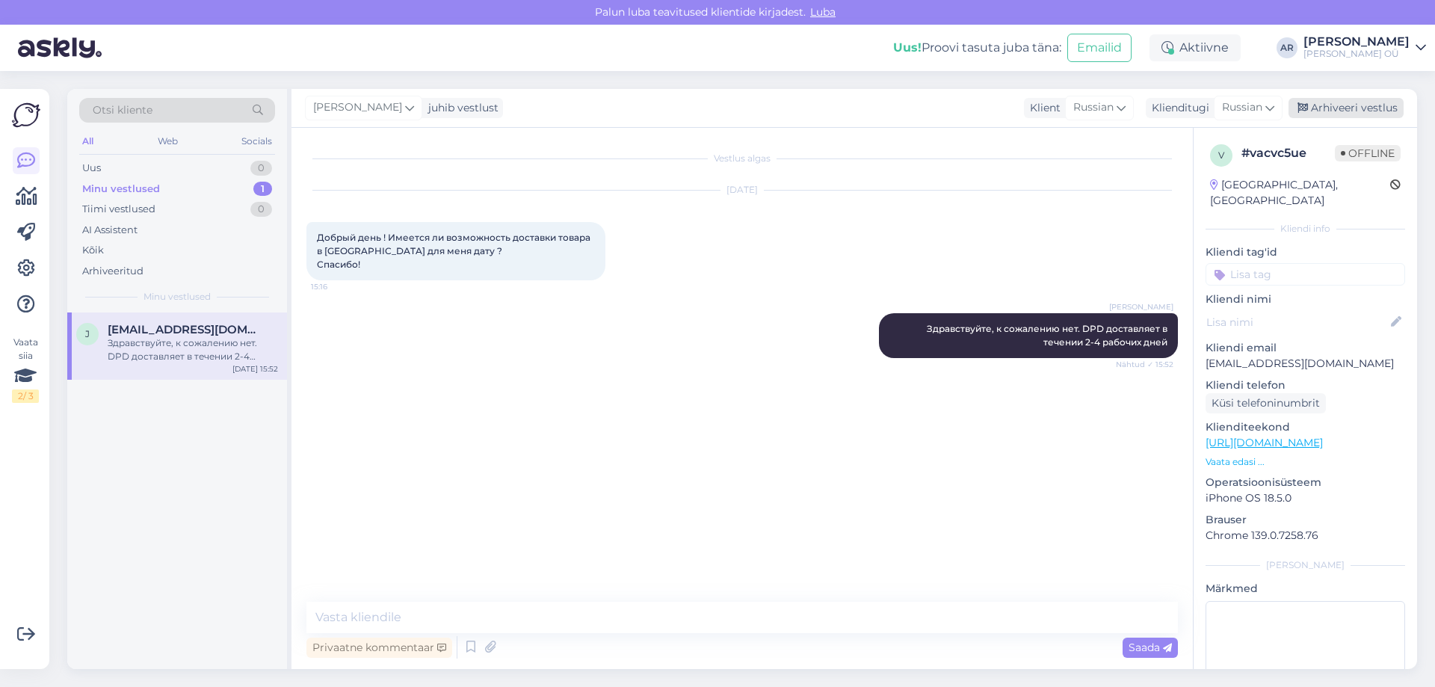
click at [1327, 106] on div "Arhiveeri vestlus" at bounding box center [1345, 108] width 115 height 20
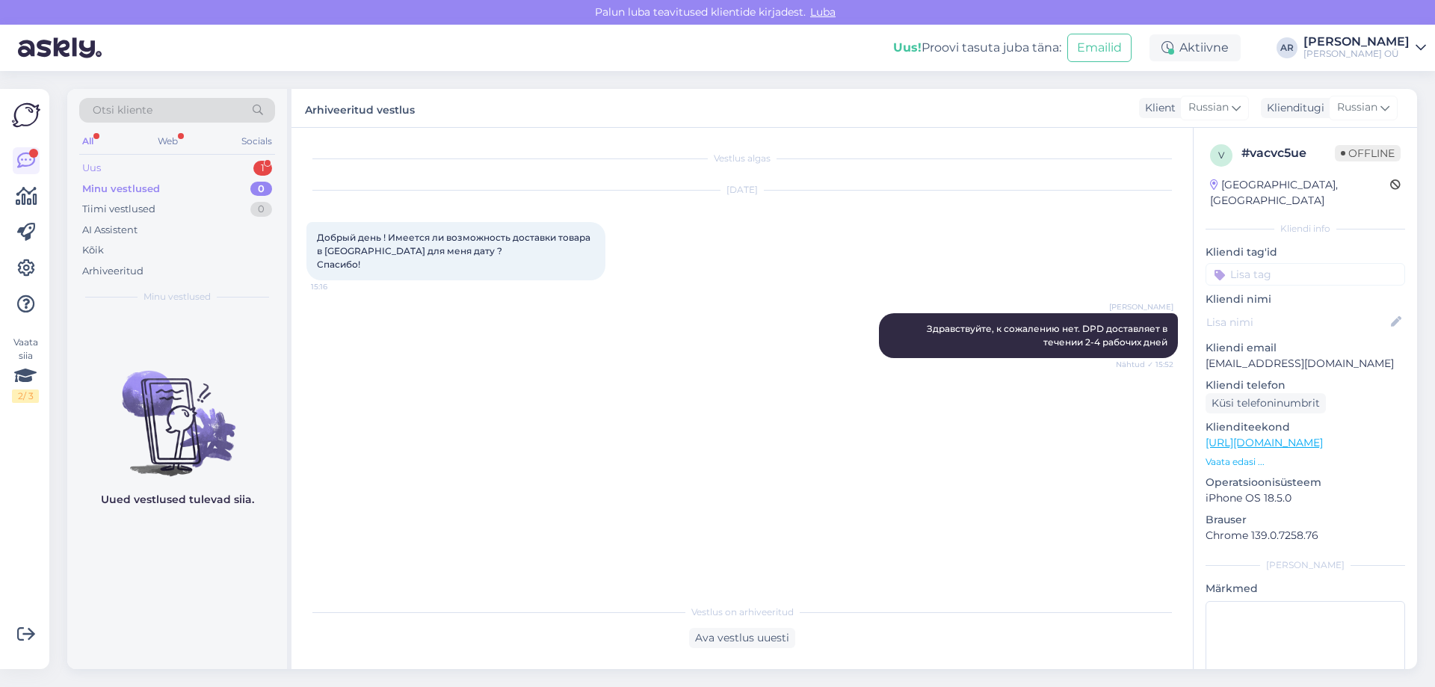
click at [214, 169] on div "Uus 1" at bounding box center [177, 168] width 196 height 21
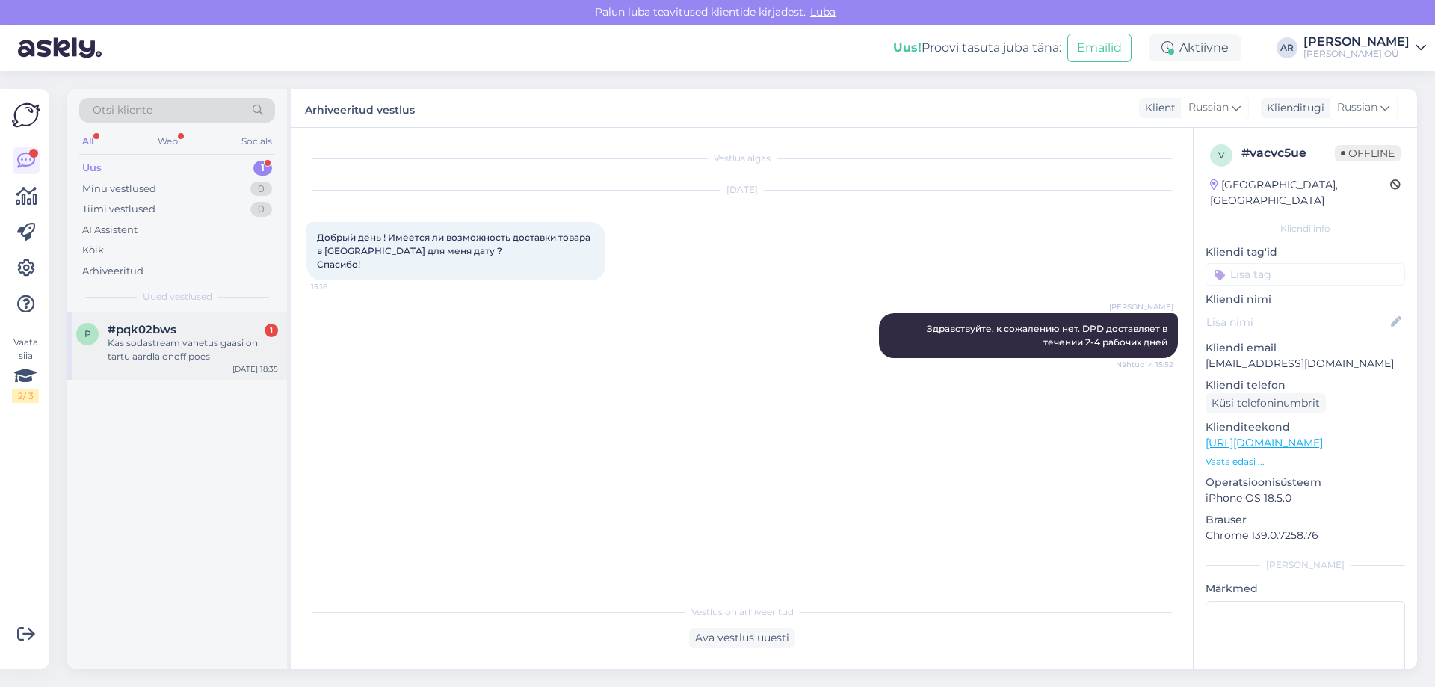
click at [229, 371] on div "p #pqk02bws 1 Kas sodastream vahetus gaasi on tartu aardla onoff poes [DATE] 18…" at bounding box center [177, 345] width 220 height 67
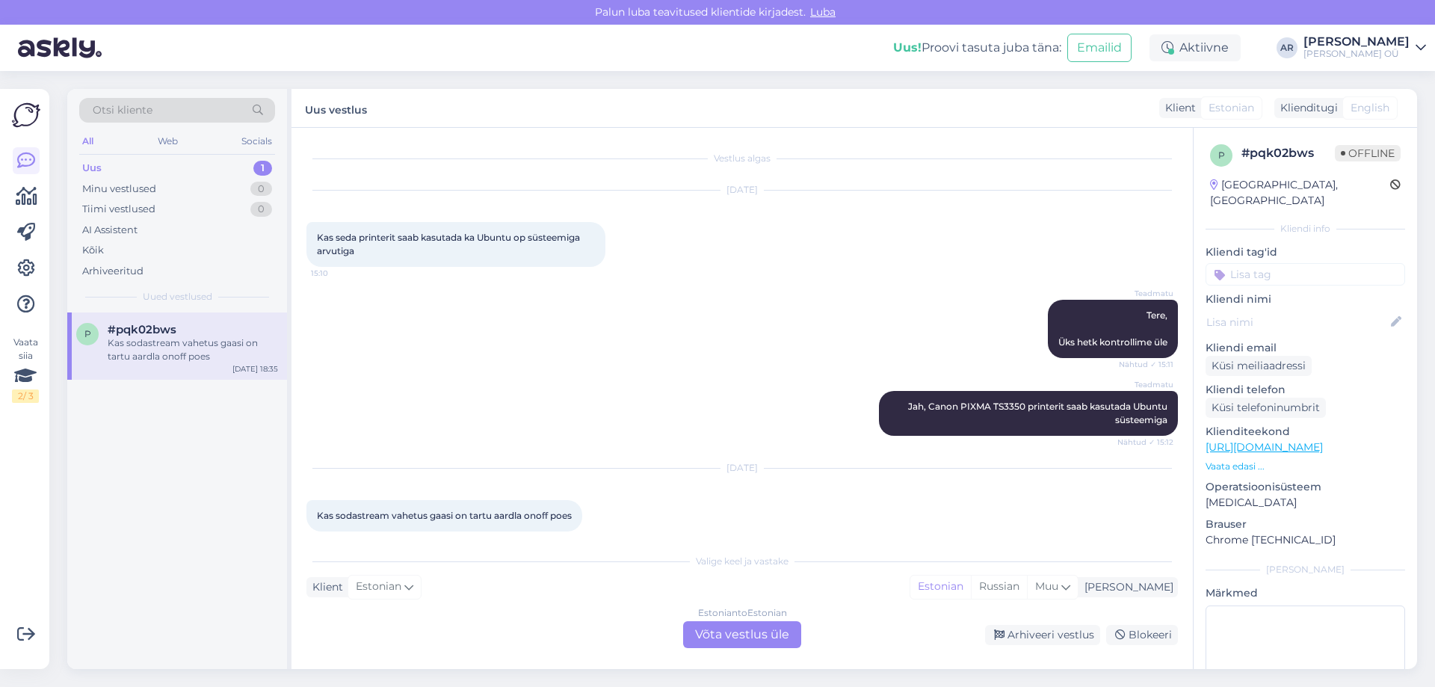
scroll to position [16, 0]
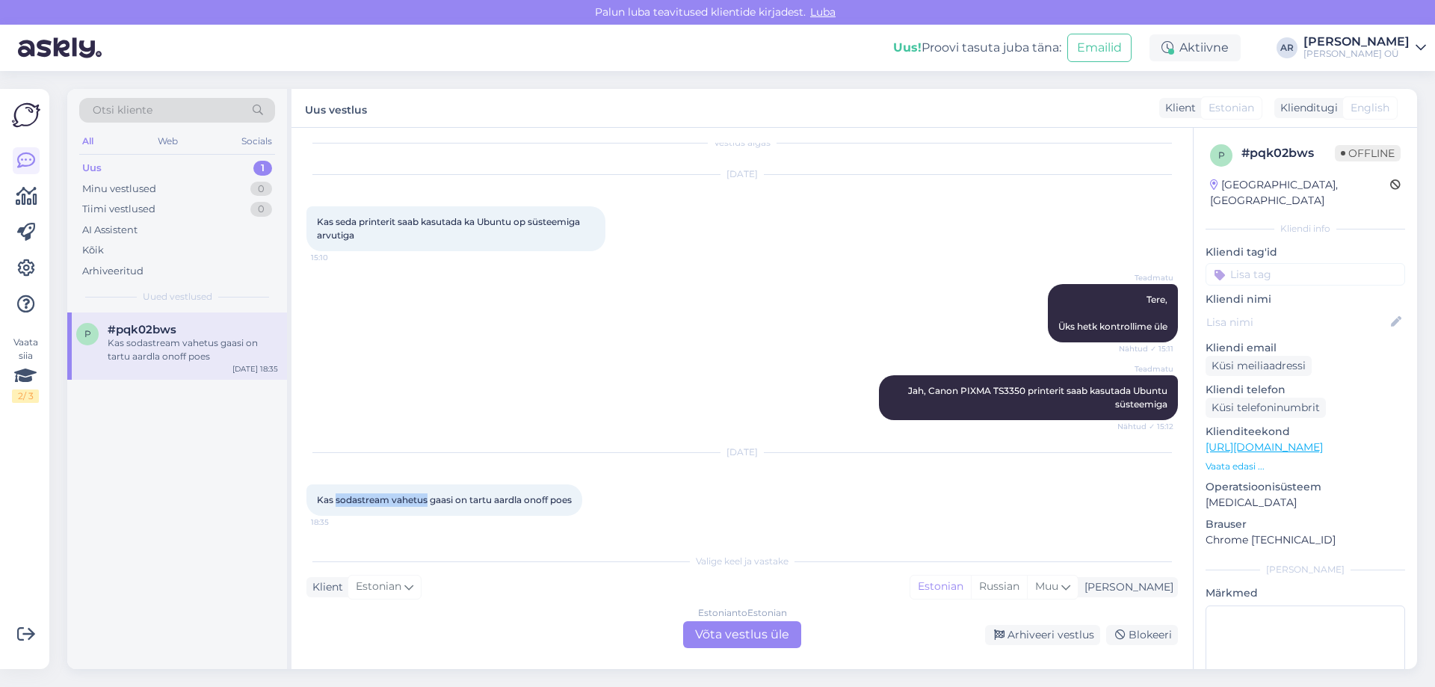
drag, startPoint x: 427, startPoint y: 503, endPoint x: 336, endPoint y: 501, distance: 91.9
click at [336, 501] on span "Kas sodastream vahetus gaasi on tartu aardla onoff poes" at bounding box center [444, 499] width 255 height 11
copy span "sodastream vahetus"
click at [1282, 440] on link "[URL][DOMAIN_NAME]" at bounding box center [1263, 446] width 117 height 13
click at [763, 624] on div "Estonian to Estonian Võta vestlus üle" at bounding box center [742, 634] width 118 height 27
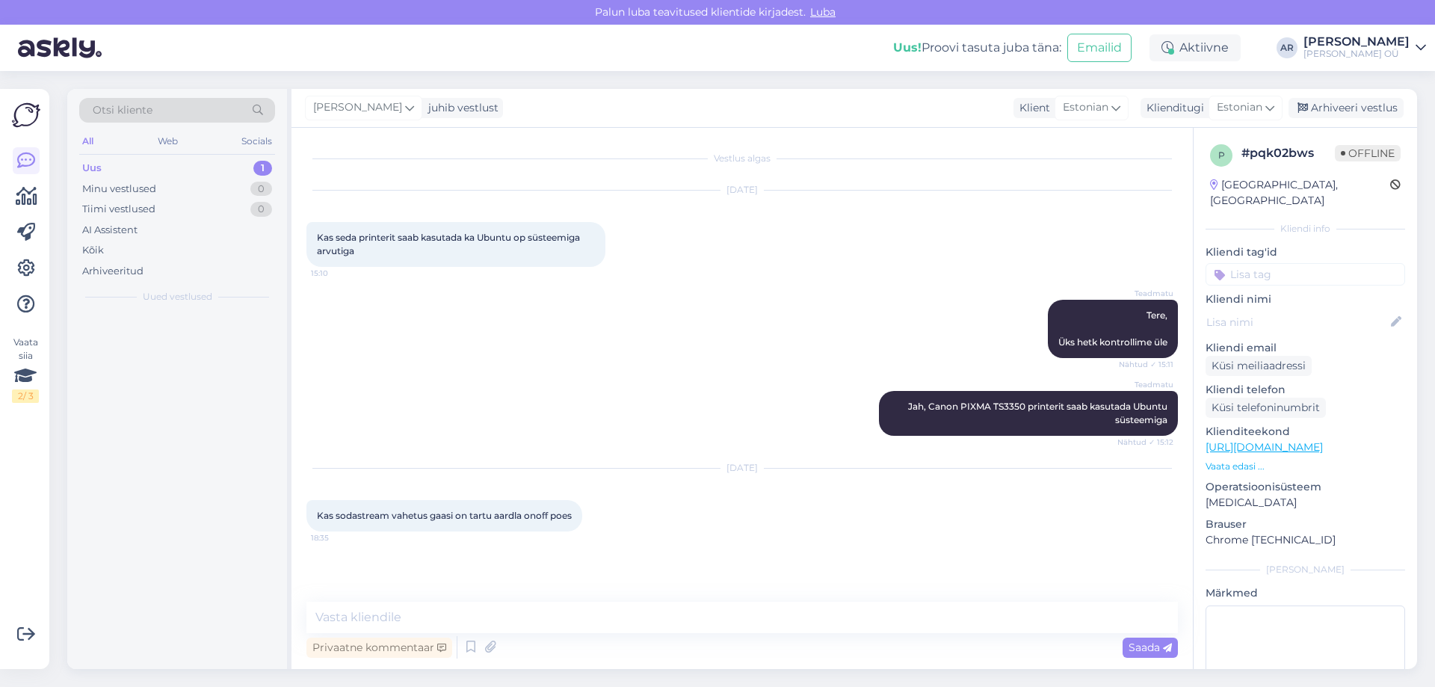
scroll to position [0, 0]
click at [610, 601] on div "Vestlus algas [DATE] Kas seda printerit saab kasutada ka Ubuntu op süsteemiga a…" at bounding box center [741, 398] width 901 height 541
click at [616, 621] on textarea at bounding box center [741, 617] width 871 height 31
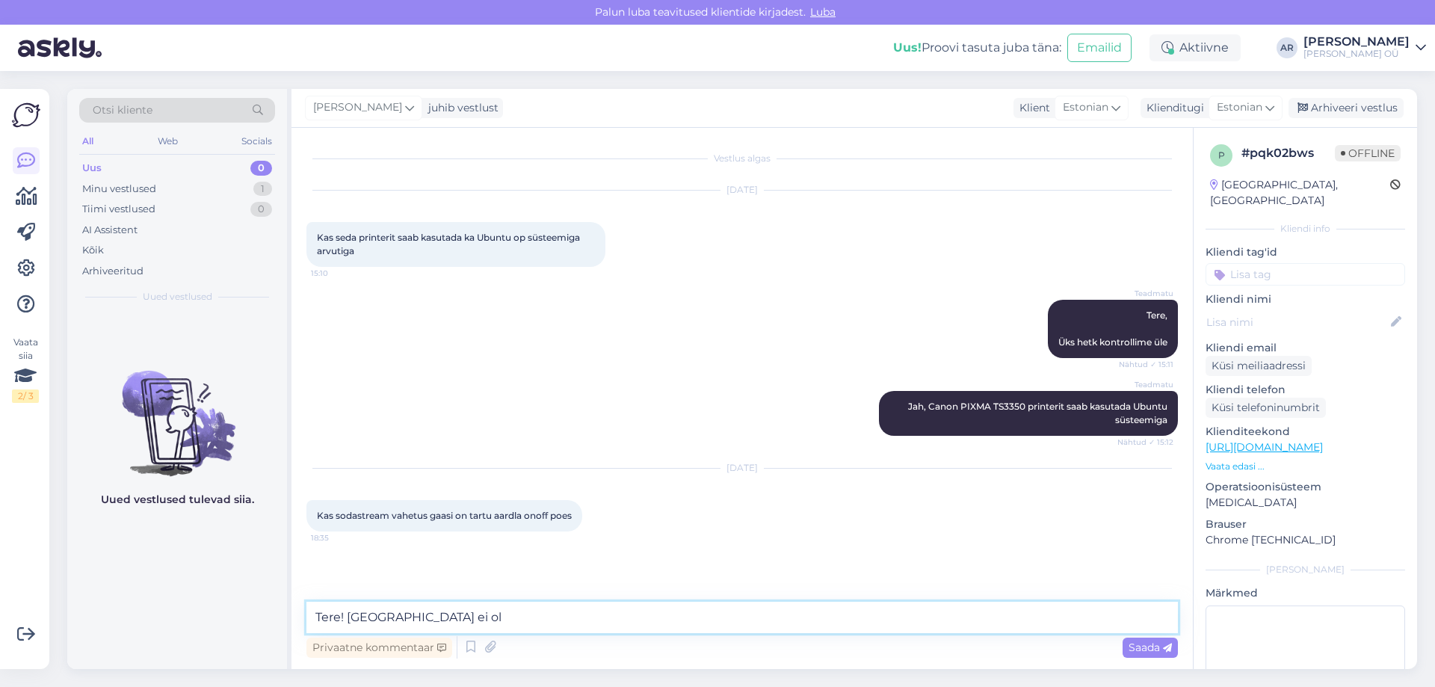
type textarea "Tere! [GEOGRAPHIC_DATA] ei ole"
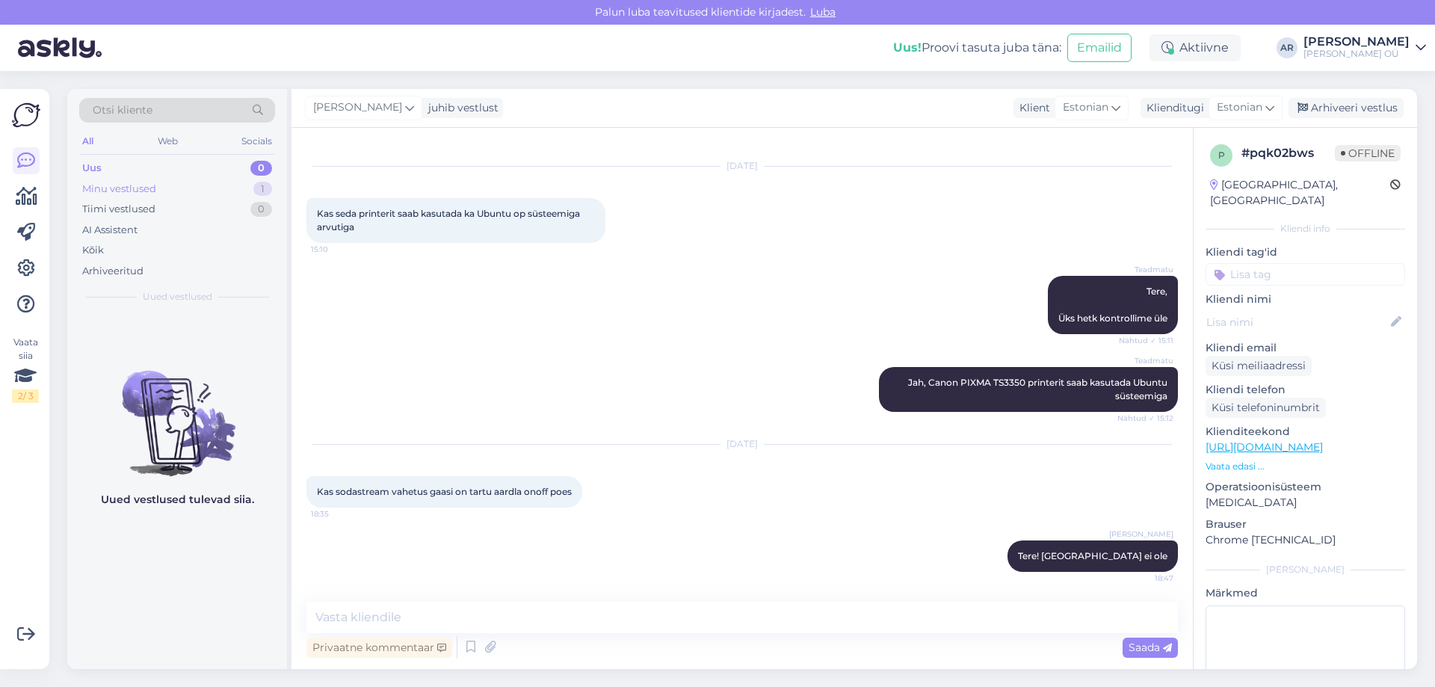
click at [202, 191] on div "Minu vestlused 1" at bounding box center [177, 189] width 196 height 21
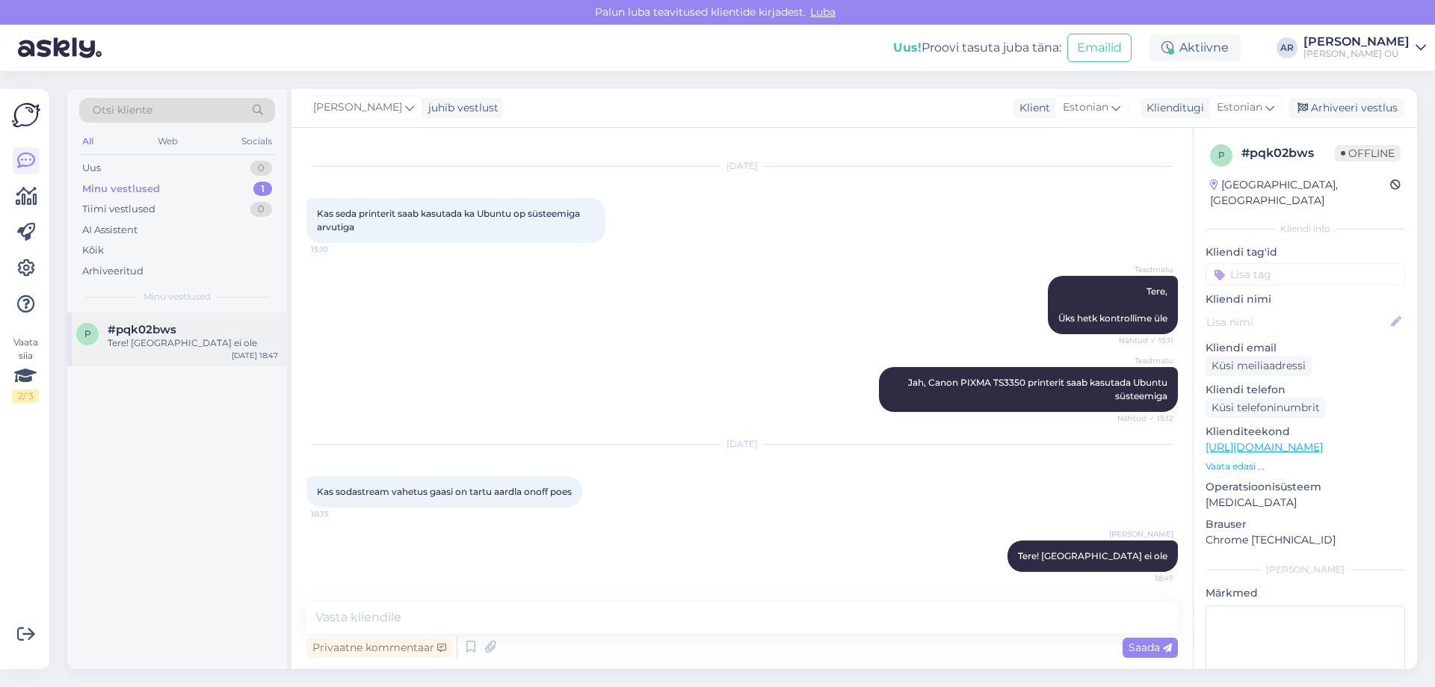
click at [209, 347] on div "Tere! [GEOGRAPHIC_DATA] ei ole" at bounding box center [193, 342] width 170 height 13
click at [1305, 100] on div "Arhiveeri vestlus" at bounding box center [1345, 108] width 115 height 20
